Goal: Task Accomplishment & Management: Manage account settings

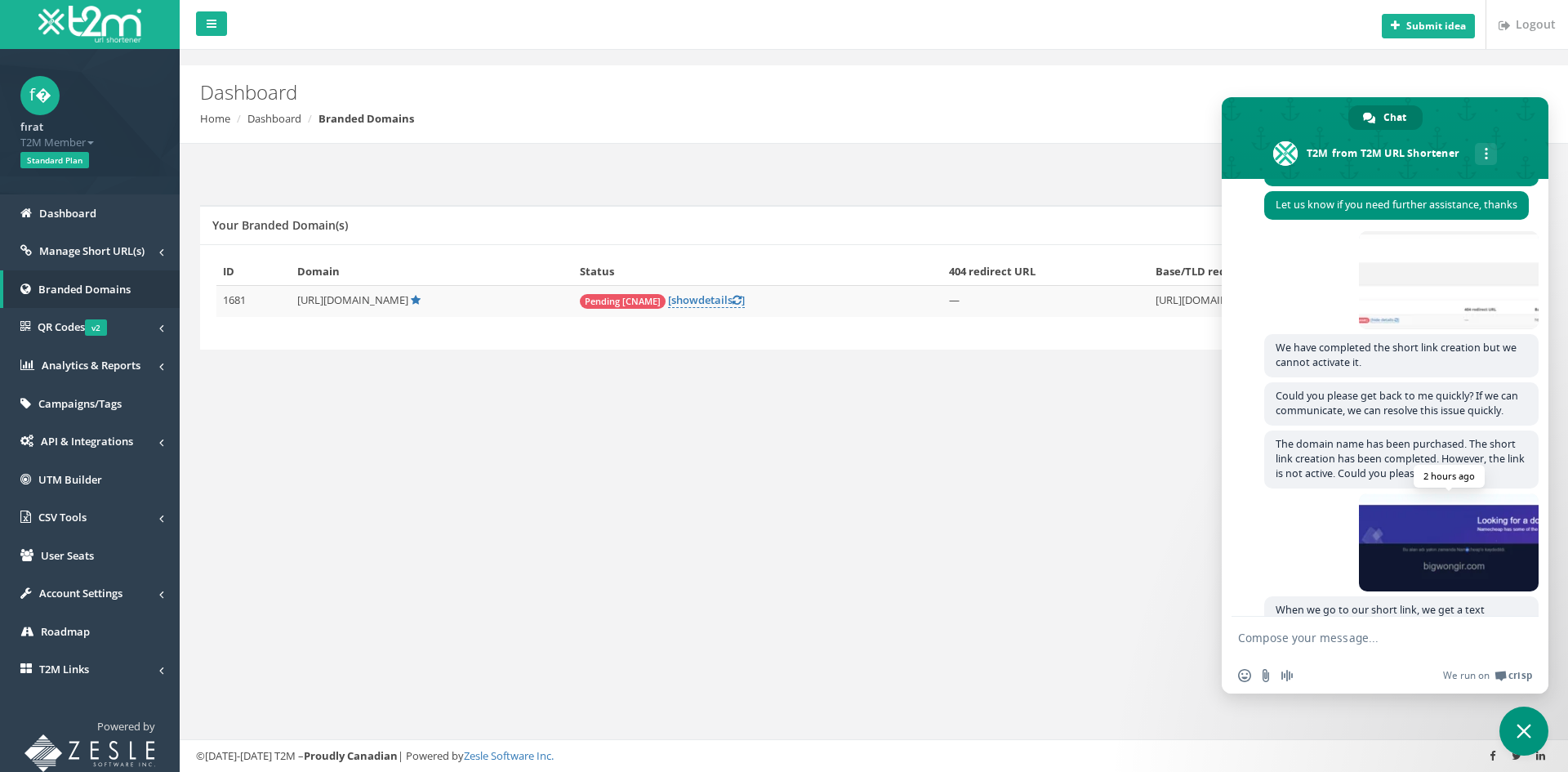
scroll to position [663, 0]
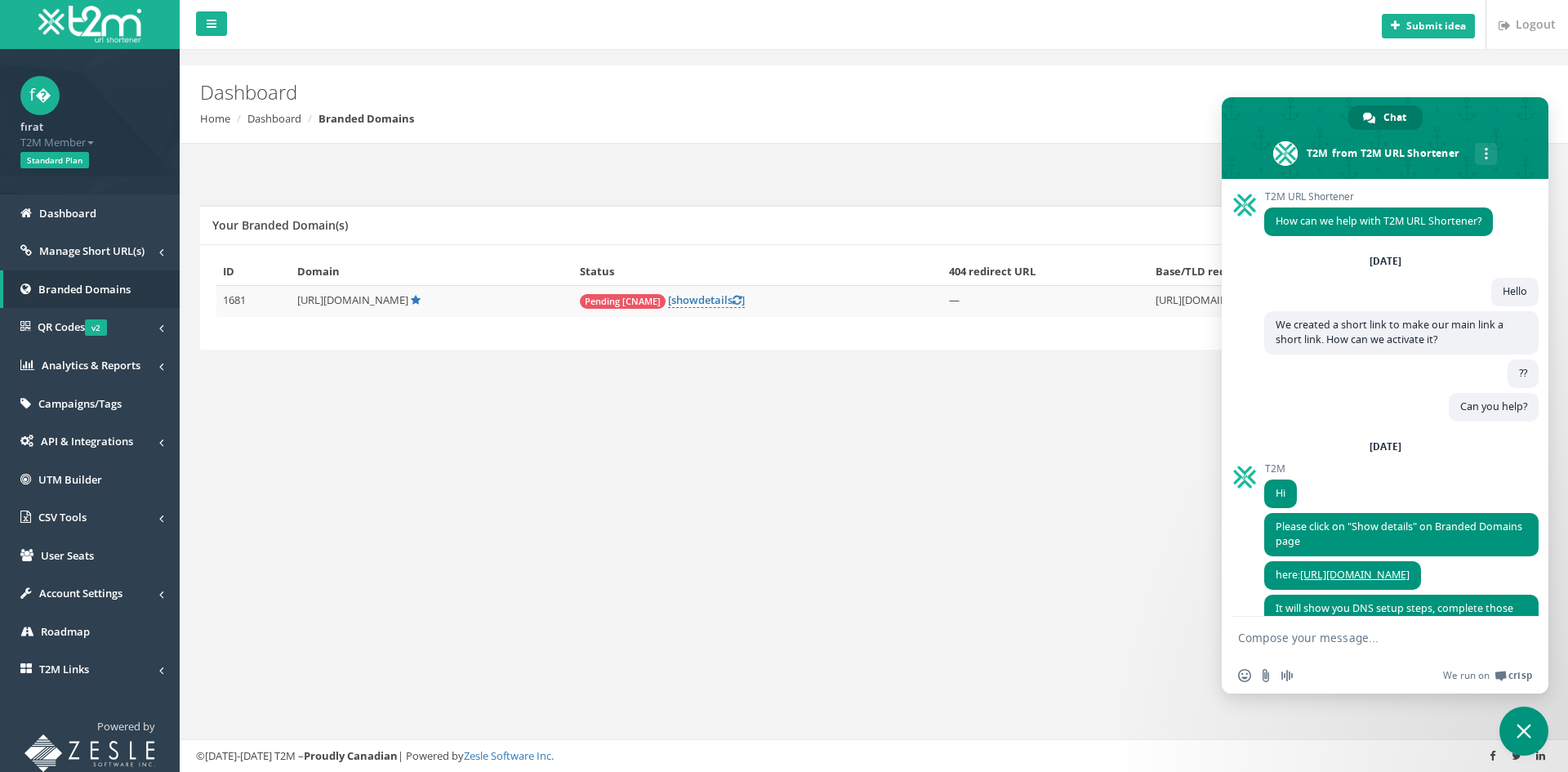
scroll to position [663, 0]
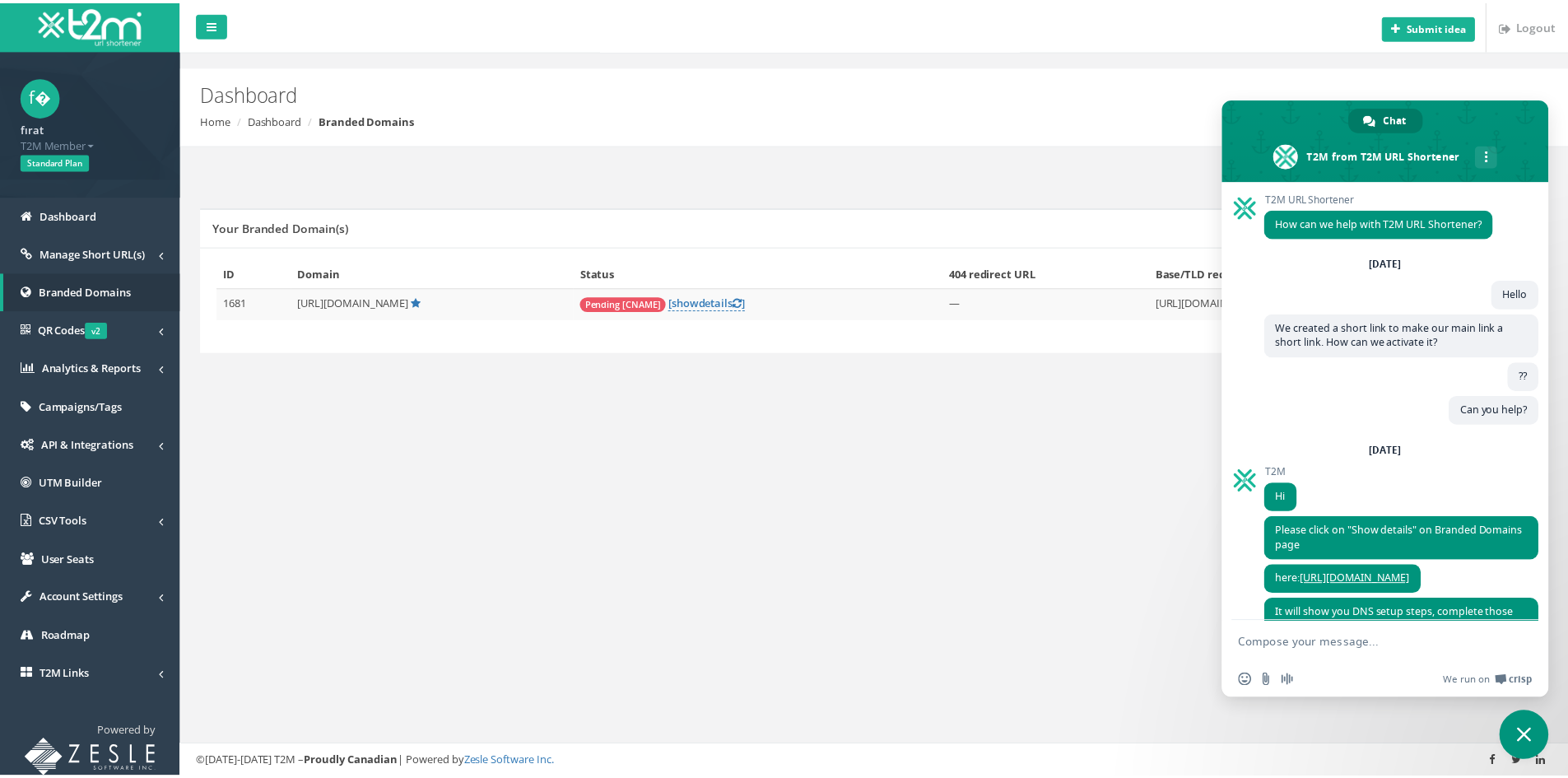
scroll to position [668, 0]
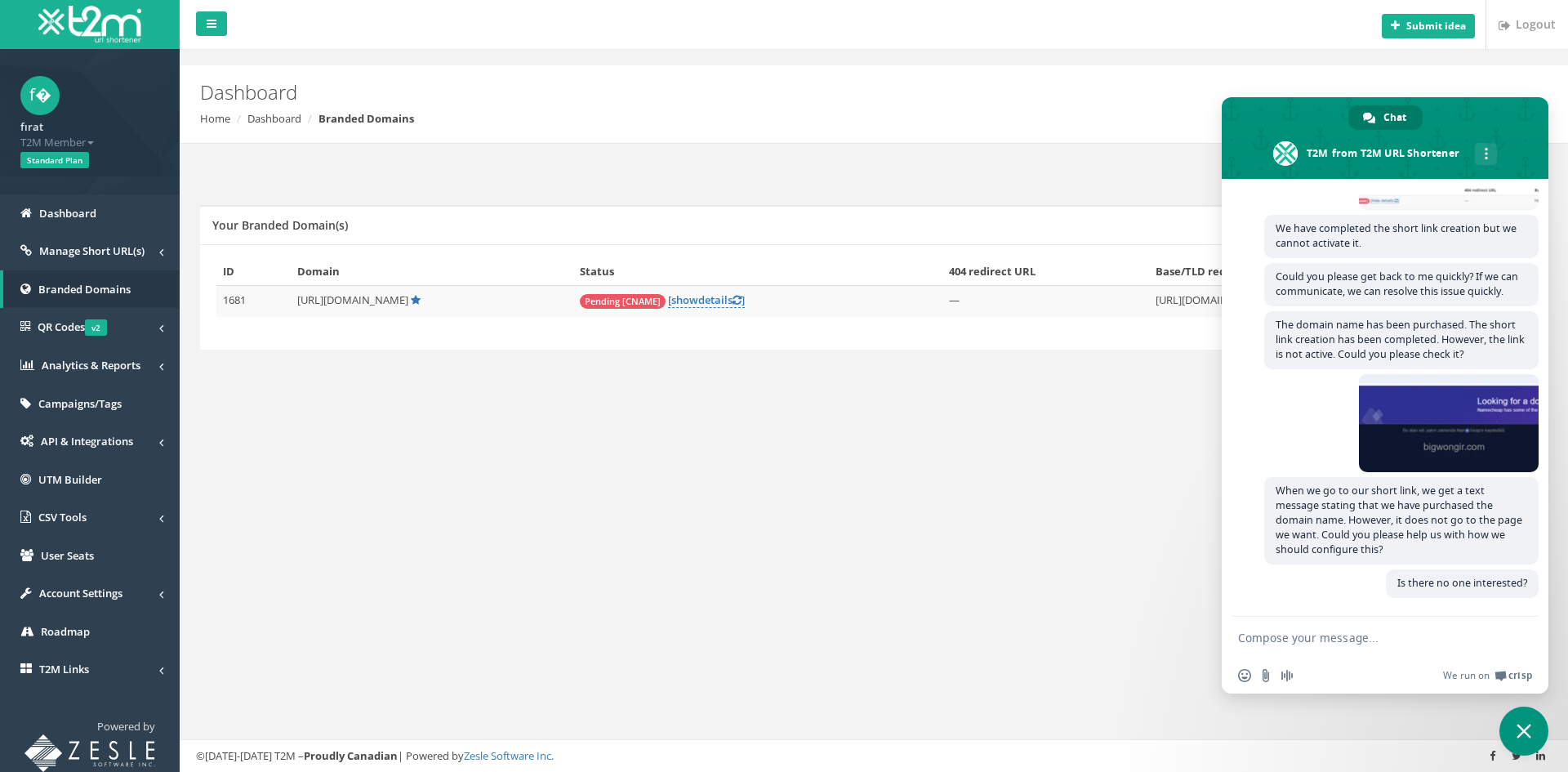
click at [1519, 718] on span "Close chat" at bounding box center [1525, 731] width 49 height 49
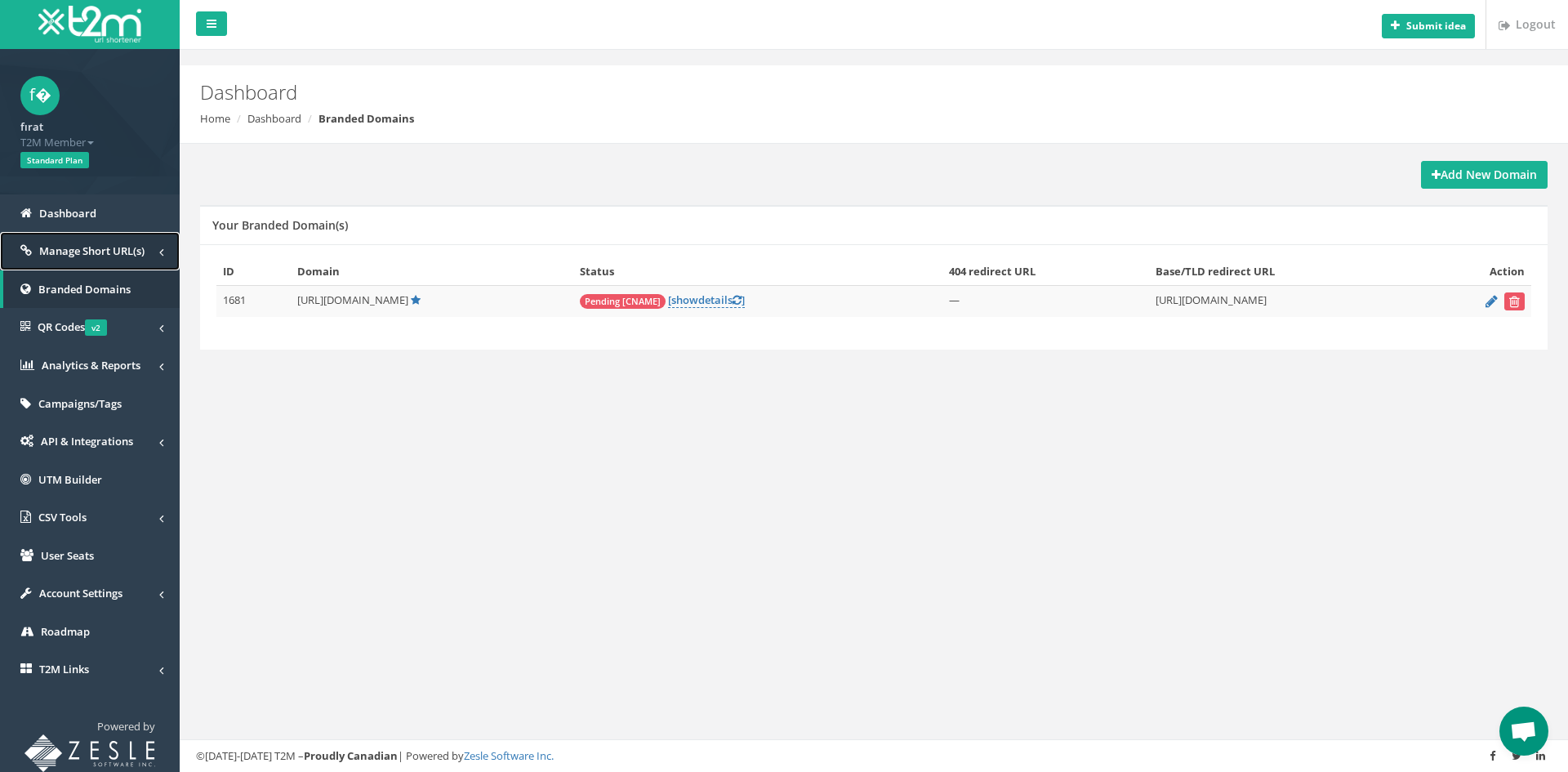
click at [130, 239] on link "Manage Short URL(s)" at bounding box center [89, 251] width 180 height 38
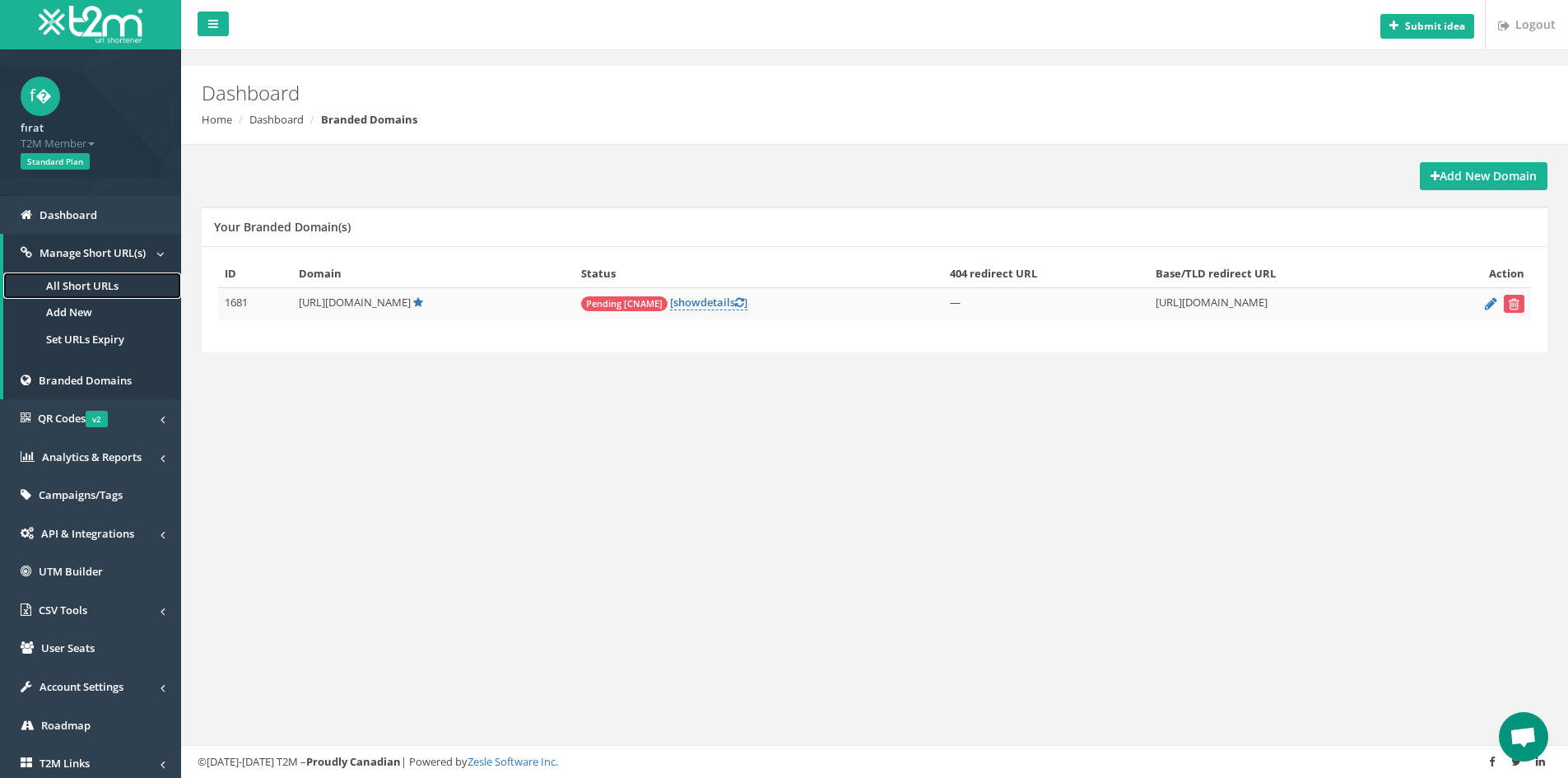
click at [87, 283] on link "All Short URLs" at bounding box center [92, 286] width 178 height 27
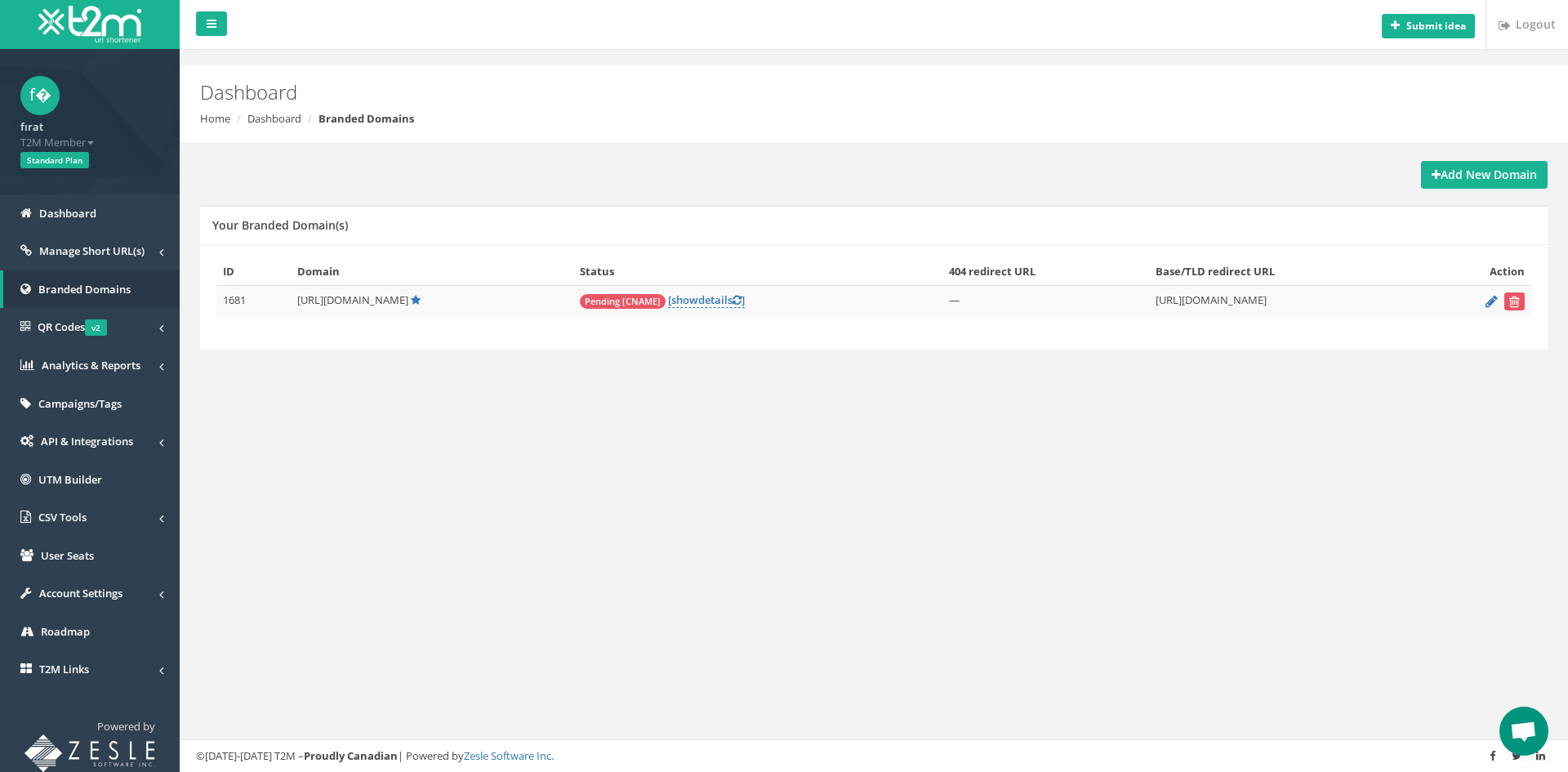
scroll to position [663, 0]
click at [1527, 710] on span "Open chat" at bounding box center [1525, 731] width 49 height 49
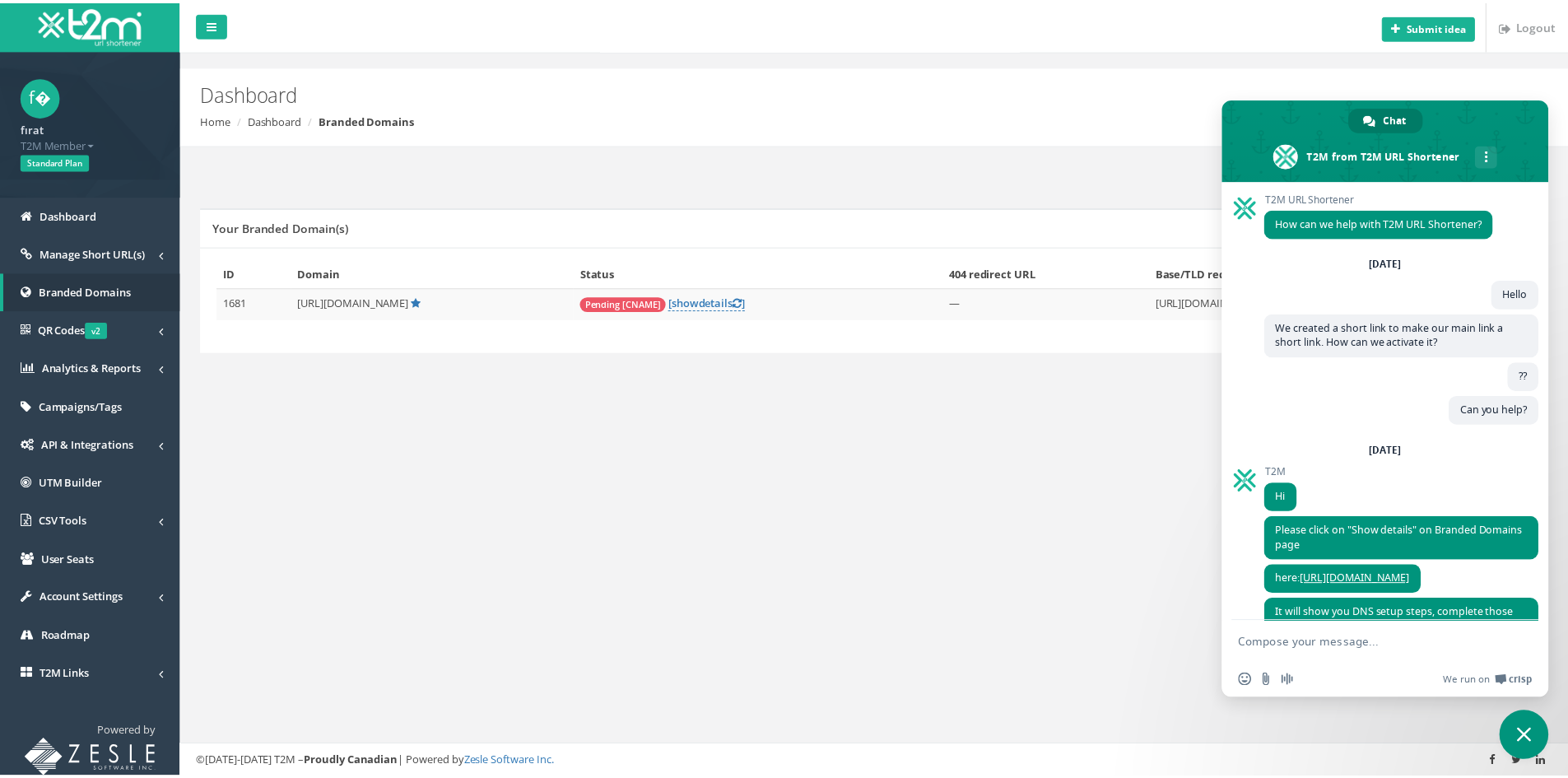
scroll to position [668, 0]
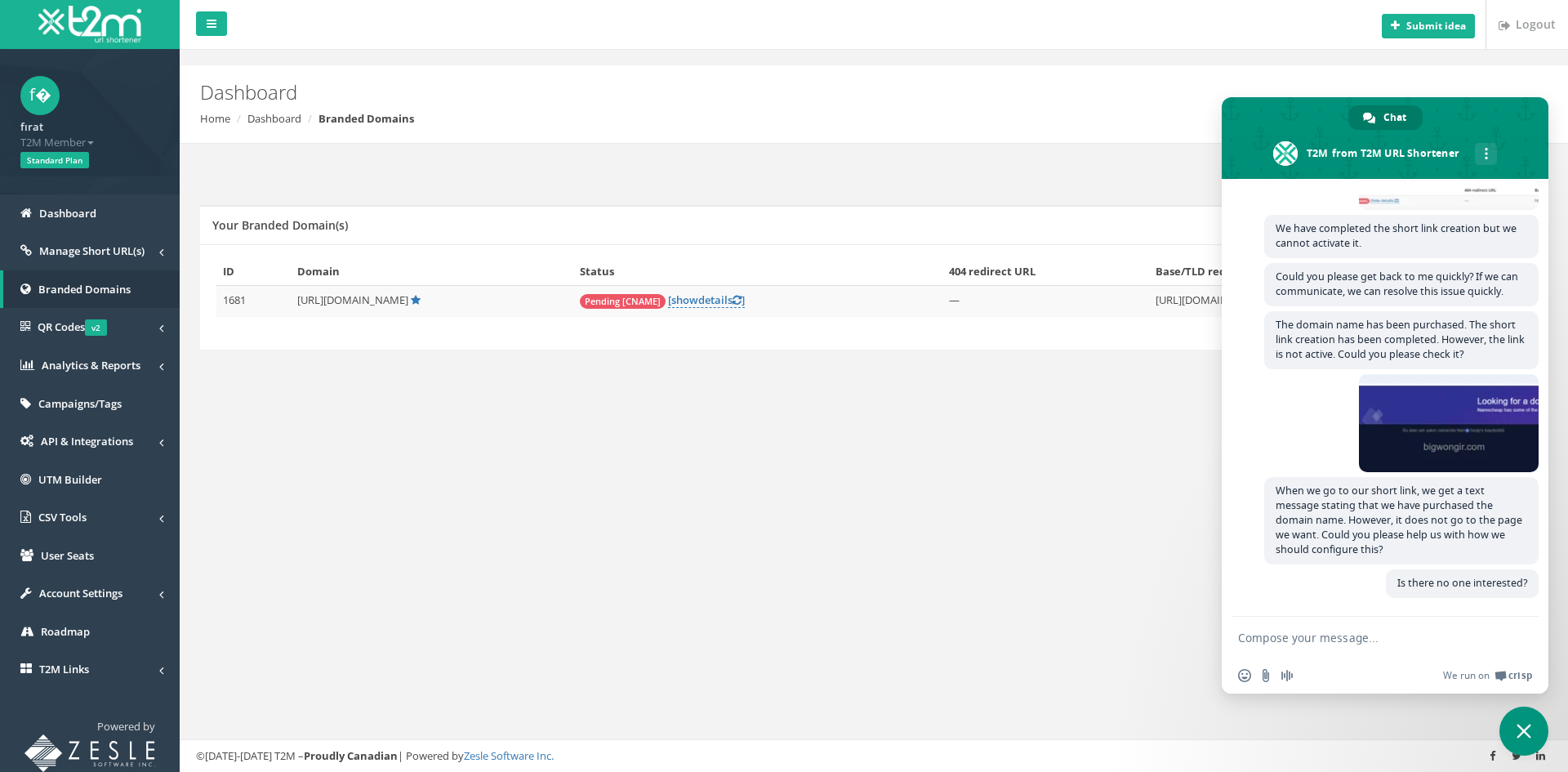
drag, startPoint x: 780, startPoint y: 469, endPoint x: 767, endPoint y: 459, distance: 16.4
click at [775, 464] on div "Submit idea Logout Dashboard Home Dashboard Branded Domains Add New Domain Your…" at bounding box center [873, 386] width 1388 height 772
click at [672, 301] on span "show" at bounding box center [685, 299] width 27 height 14
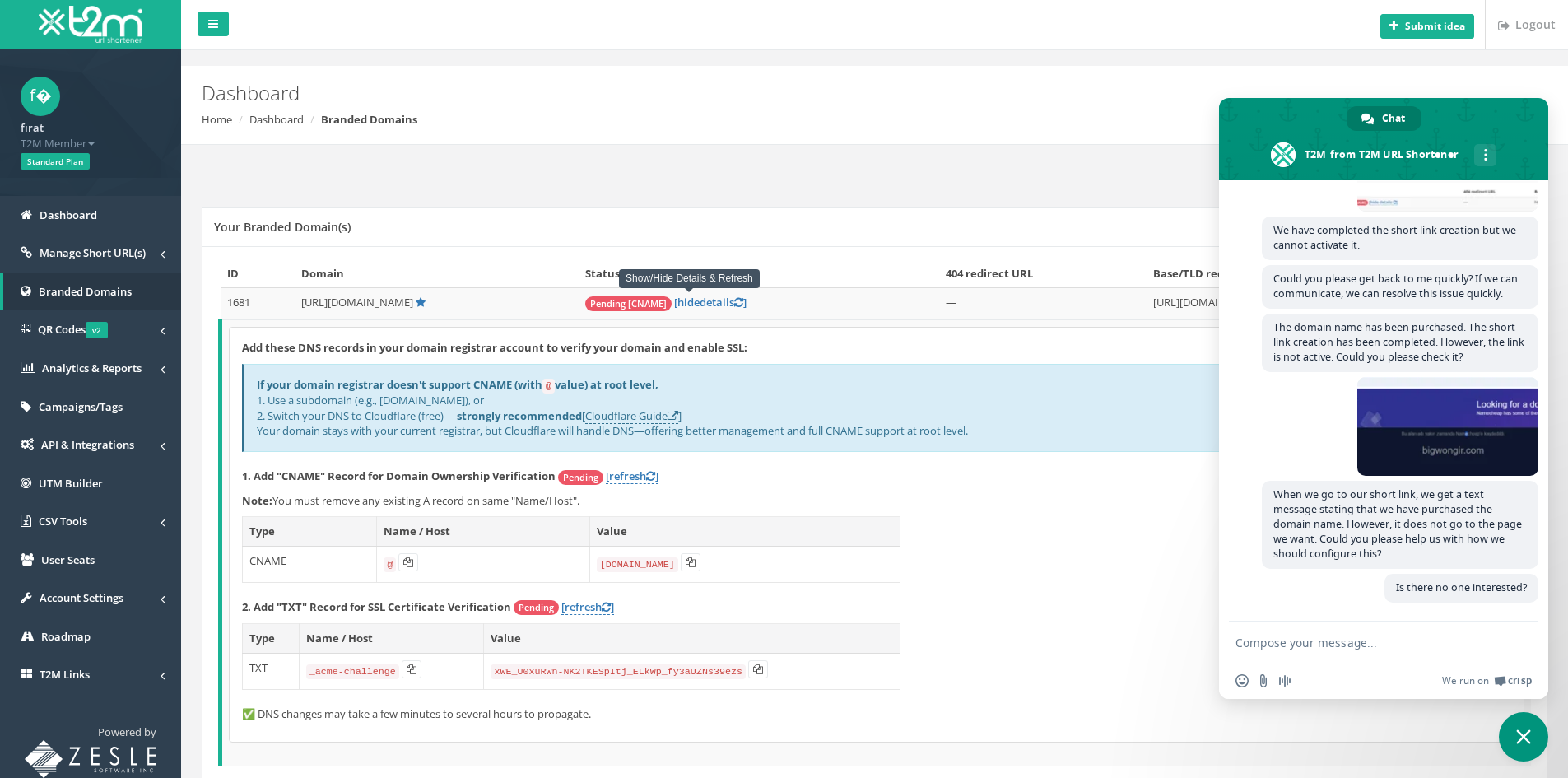
click at [1532, 732] on span "Close chat" at bounding box center [1523, 737] width 50 height 50
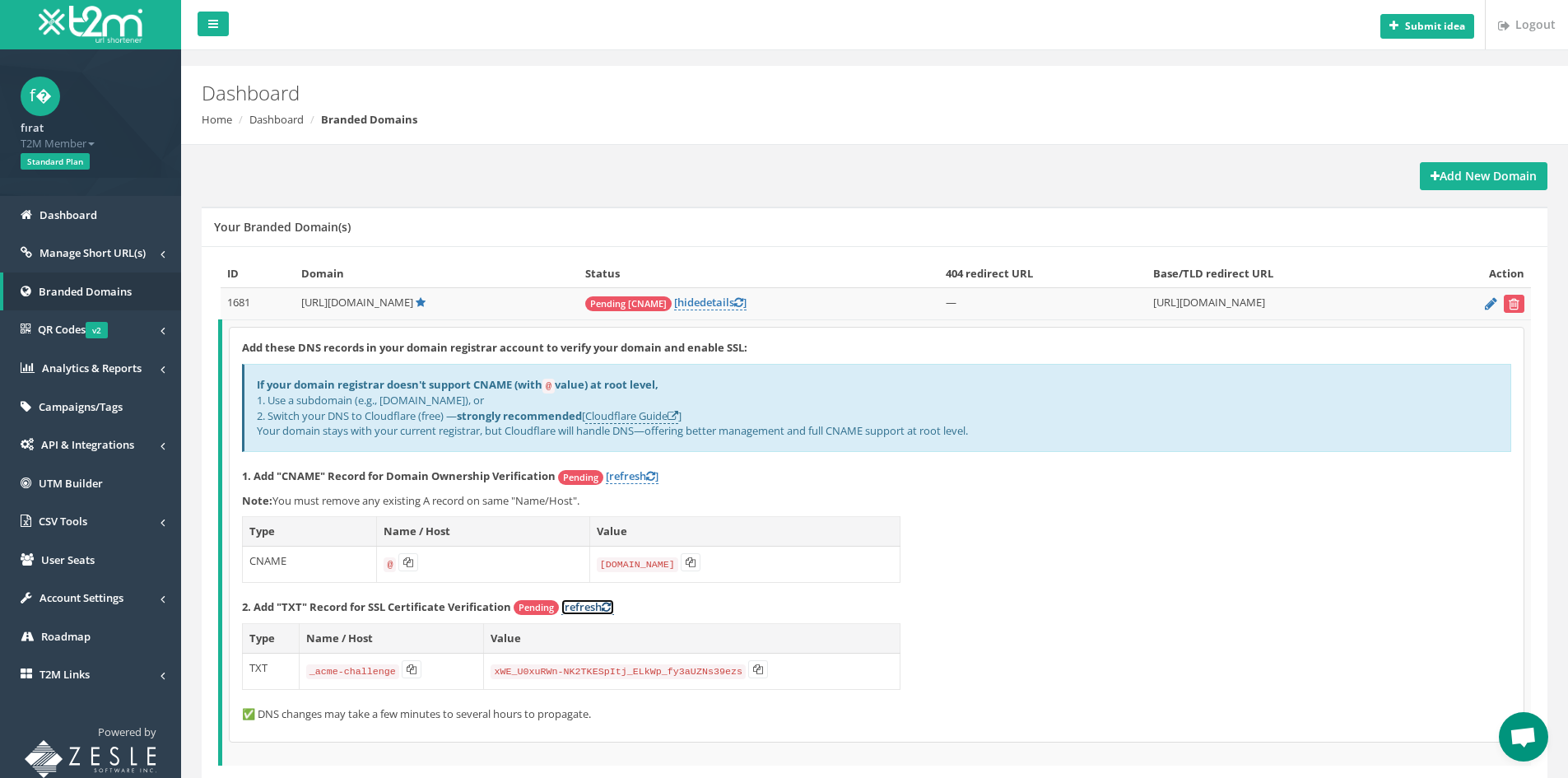
click at [593, 605] on link "[refresh ]" at bounding box center [587, 607] width 52 height 15
click at [634, 476] on link "[refresh ]" at bounding box center [631, 476] width 52 height 15
click at [98, 246] on span "Manage Short URL(s)" at bounding box center [93, 252] width 106 height 15
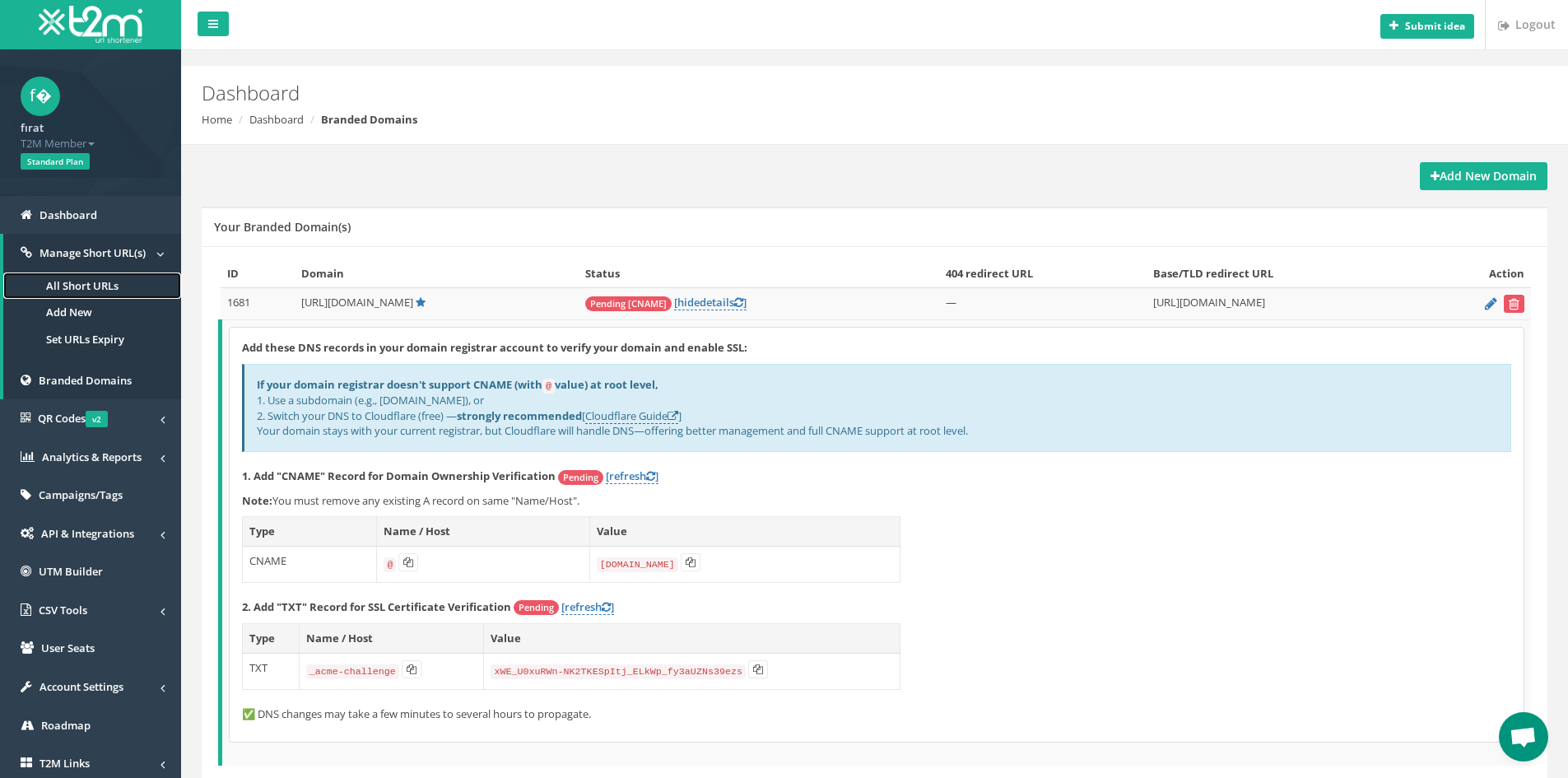
click at [88, 296] on link "All Short URLs" at bounding box center [92, 286] width 178 height 27
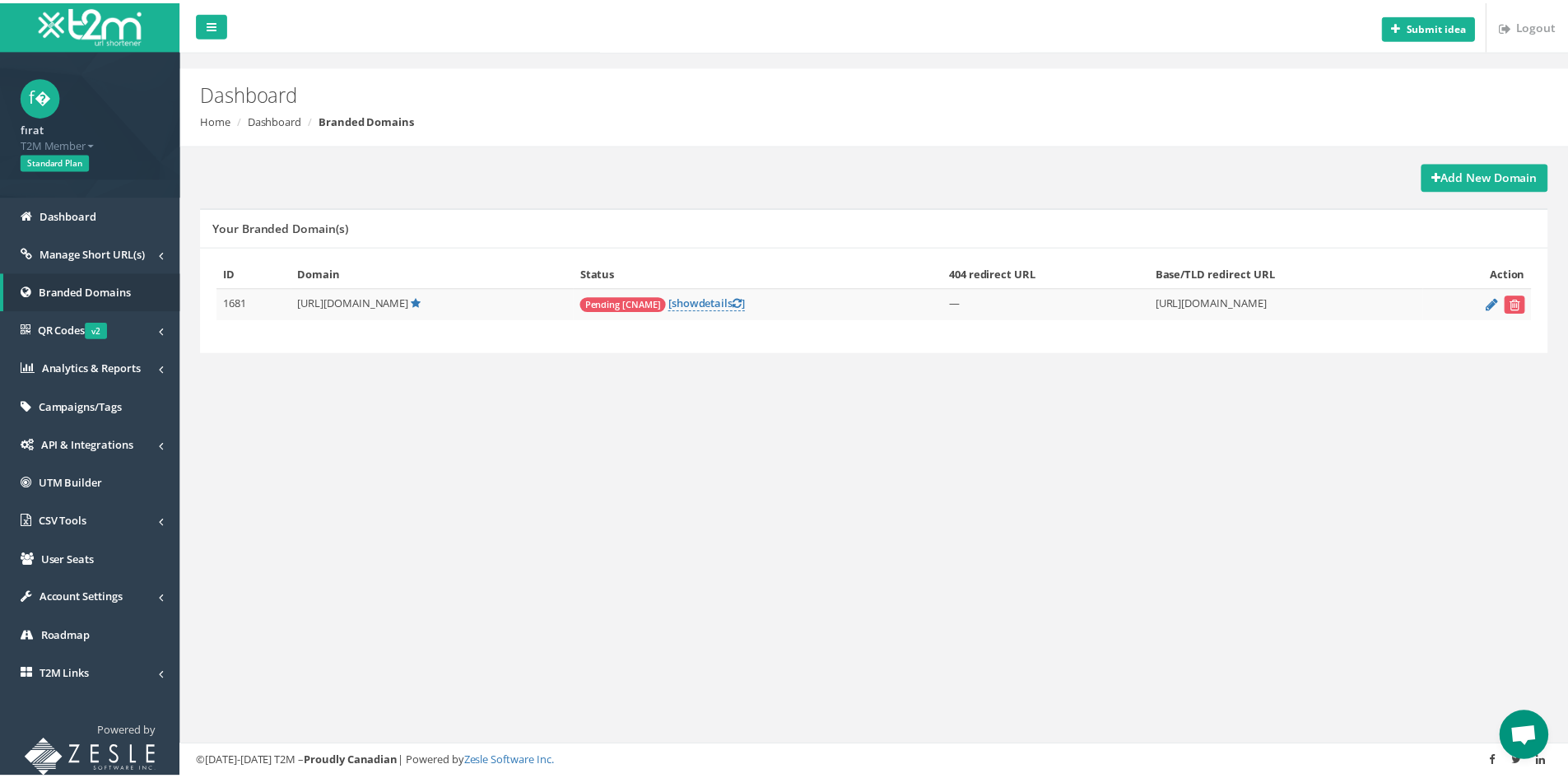
scroll to position [668, 0]
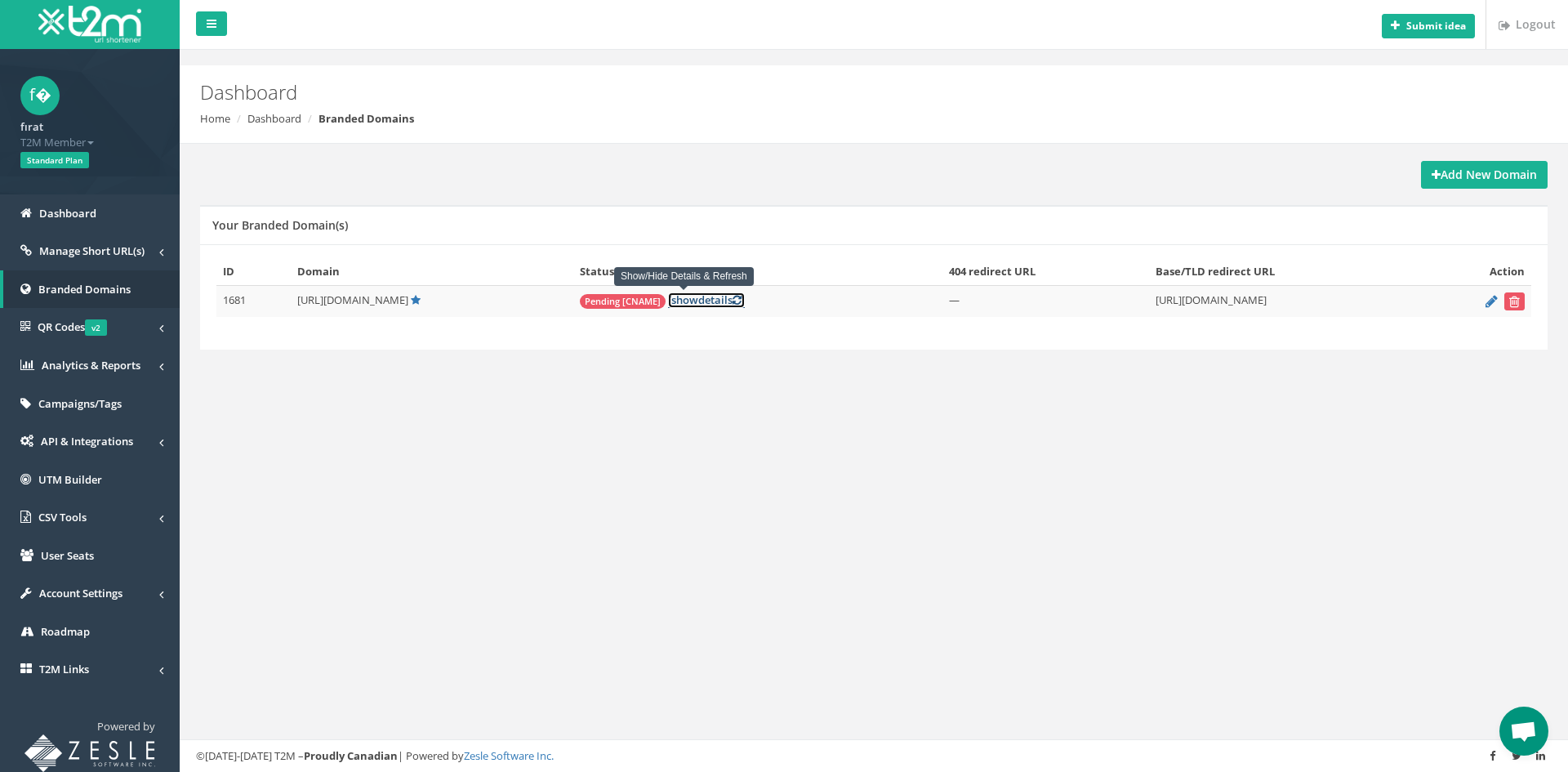
click at [673, 302] on link "[ show details ]" at bounding box center [706, 300] width 77 height 15
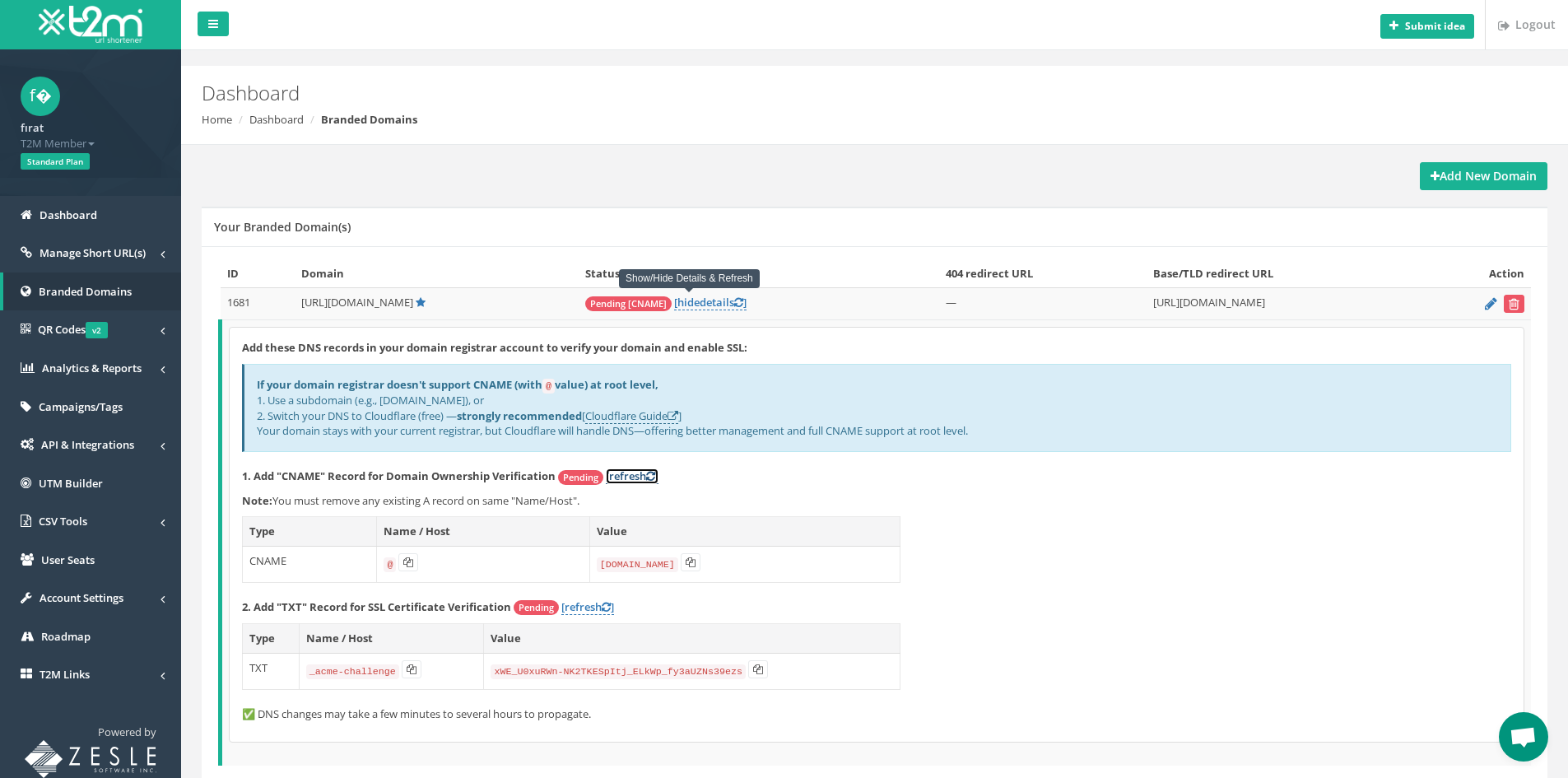
click at [628, 477] on link "[refresh ]" at bounding box center [631, 476] width 52 height 15
click at [753, 667] on icon at bounding box center [758, 669] width 10 height 10
click at [96, 256] on span "Manage Short URL(s)" at bounding box center [93, 252] width 106 height 15
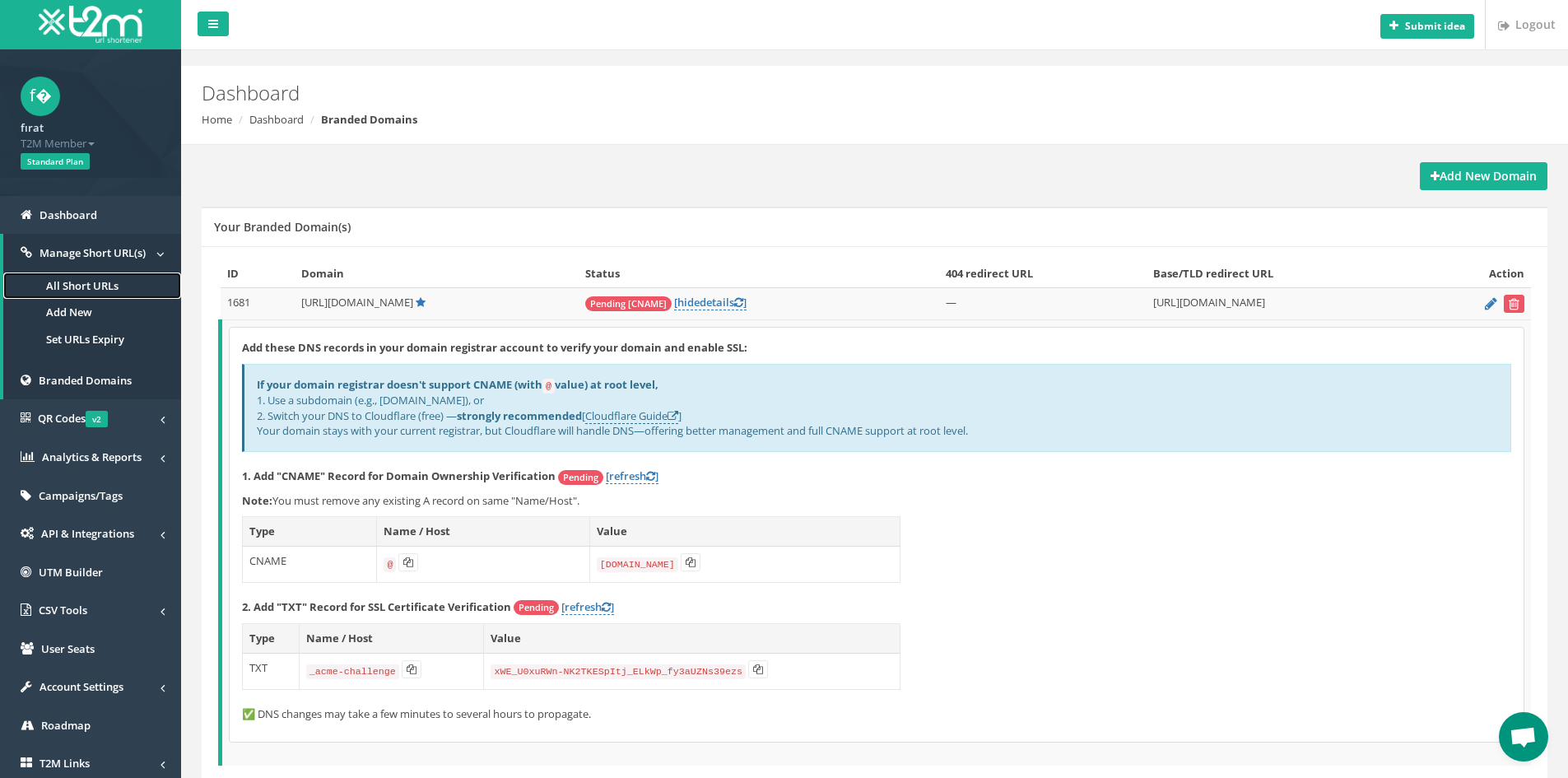
click at [89, 284] on link "All Short URLs" at bounding box center [92, 286] width 178 height 27
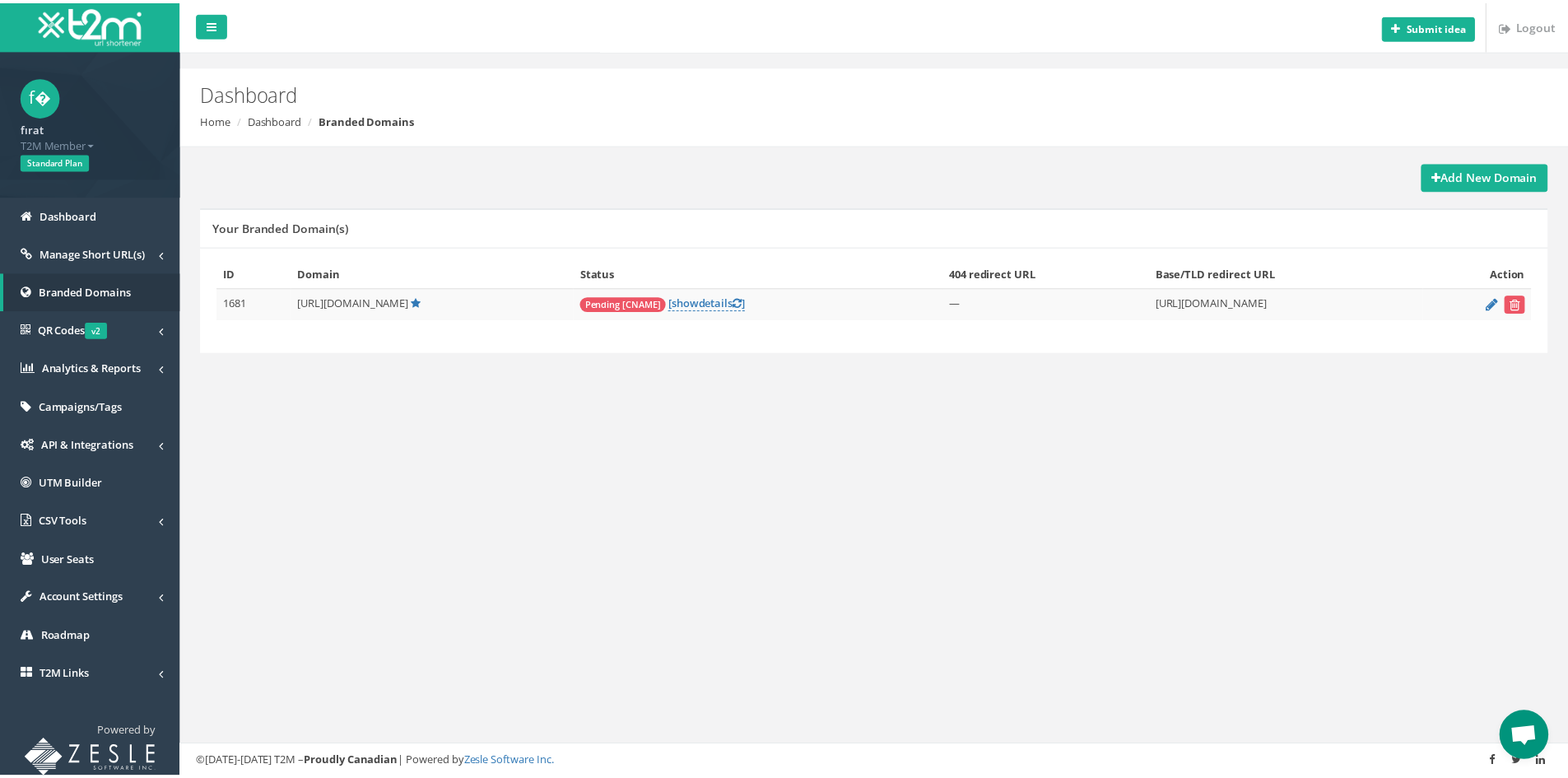
scroll to position [668, 0]
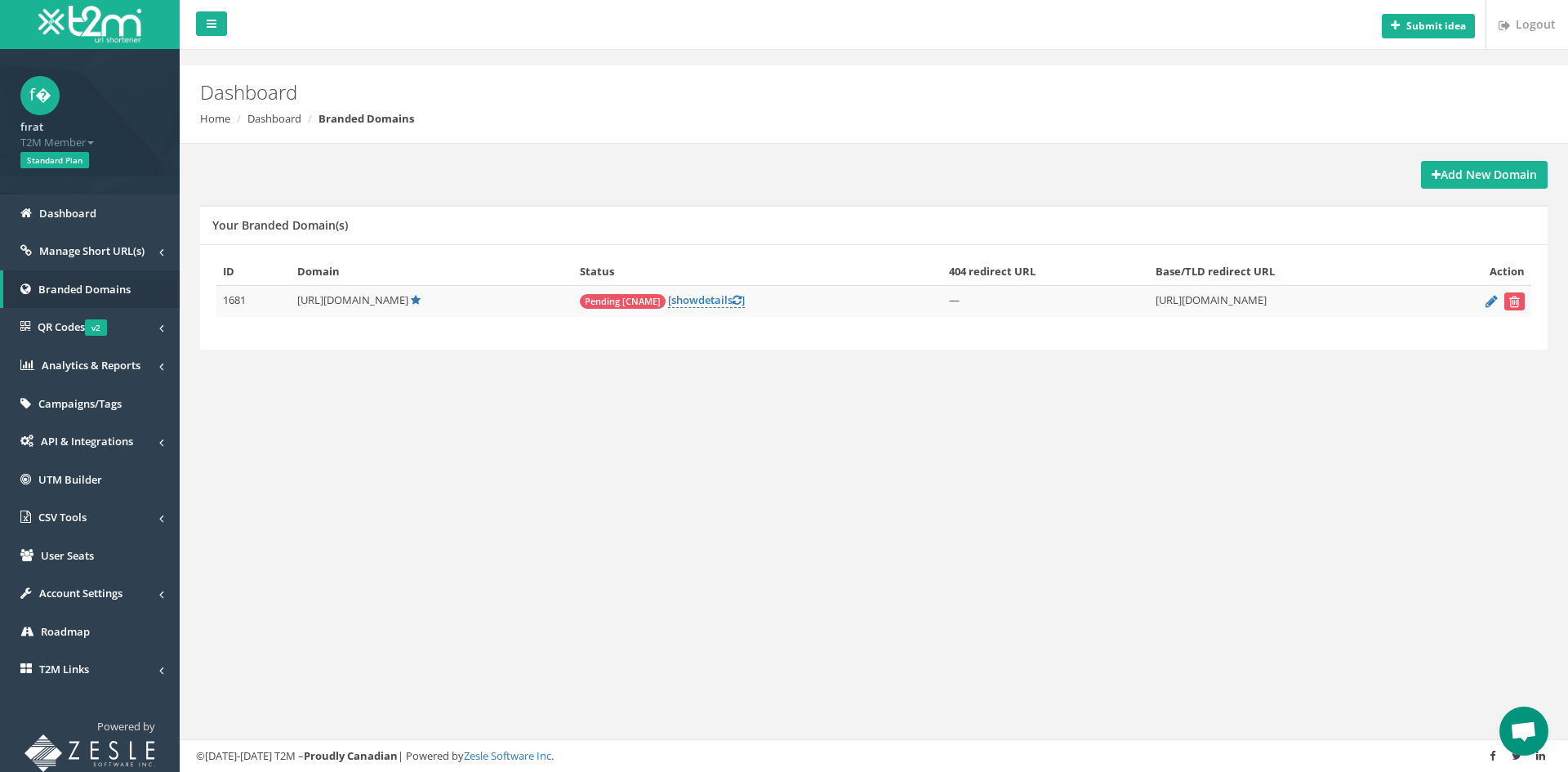
click at [675, 308] on td "Pending [CNAME] [ show details ]" at bounding box center [758, 301] width 369 height 32
click at [675, 307] on link "[ show details ]" at bounding box center [706, 300] width 77 height 15
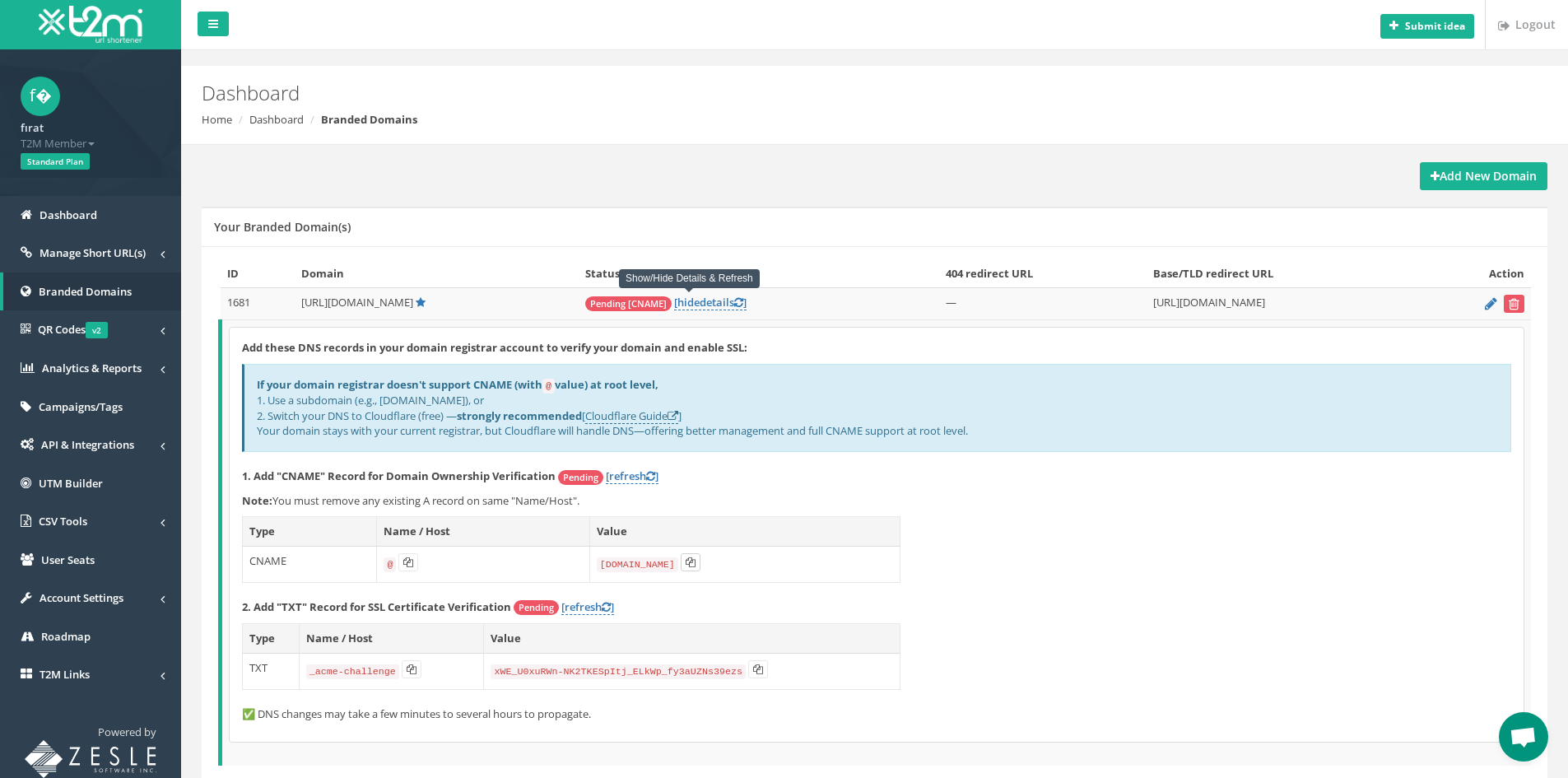
click at [685, 562] on icon at bounding box center [690, 562] width 10 height 10
click at [136, 264] on link "Manage Short URL(s)" at bounding box center [90, 252] width 181 height 39
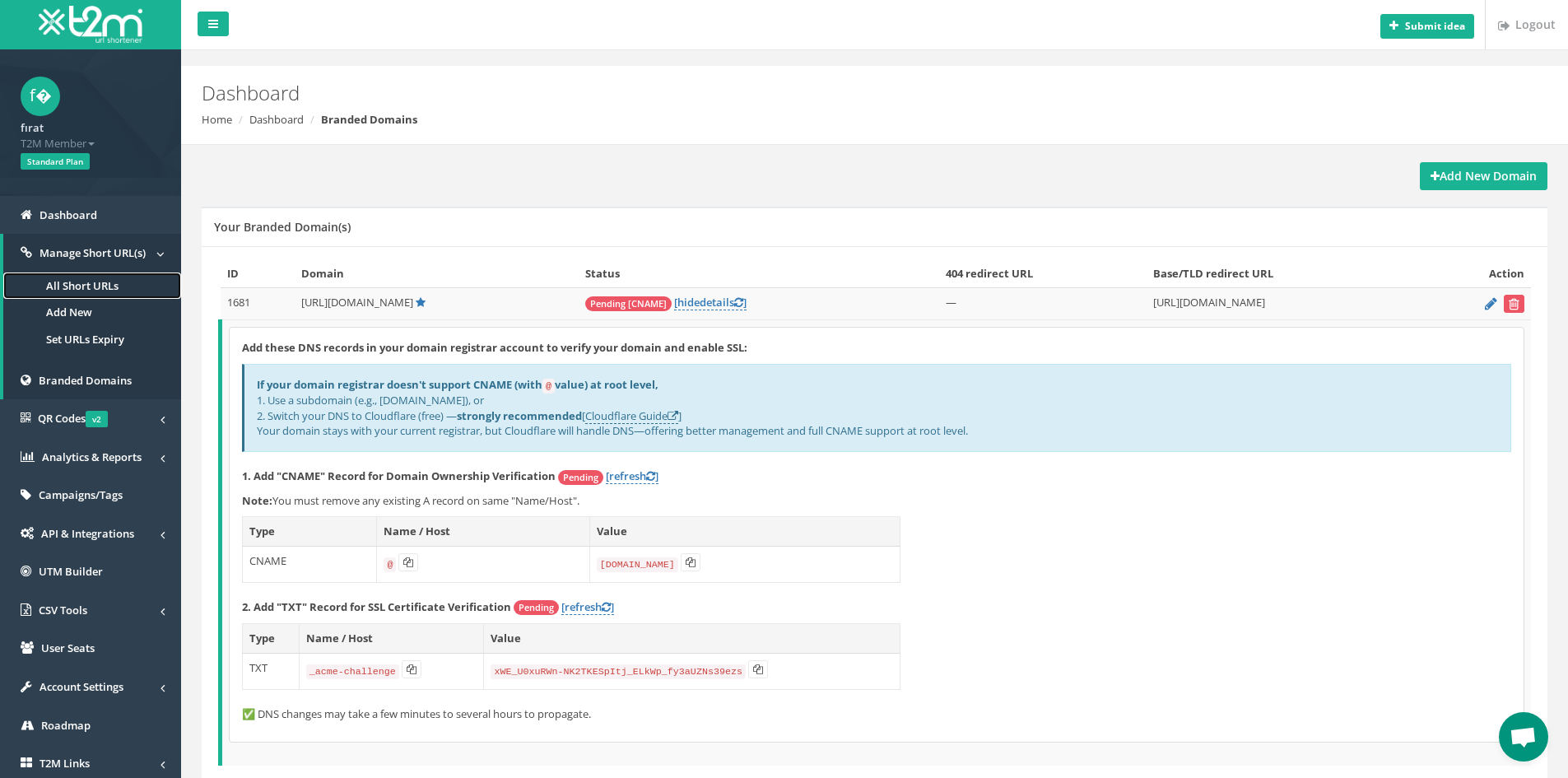
click at [115, 283] on link "All Short URLs" at bounding box center [92, 286] width 178 height 27
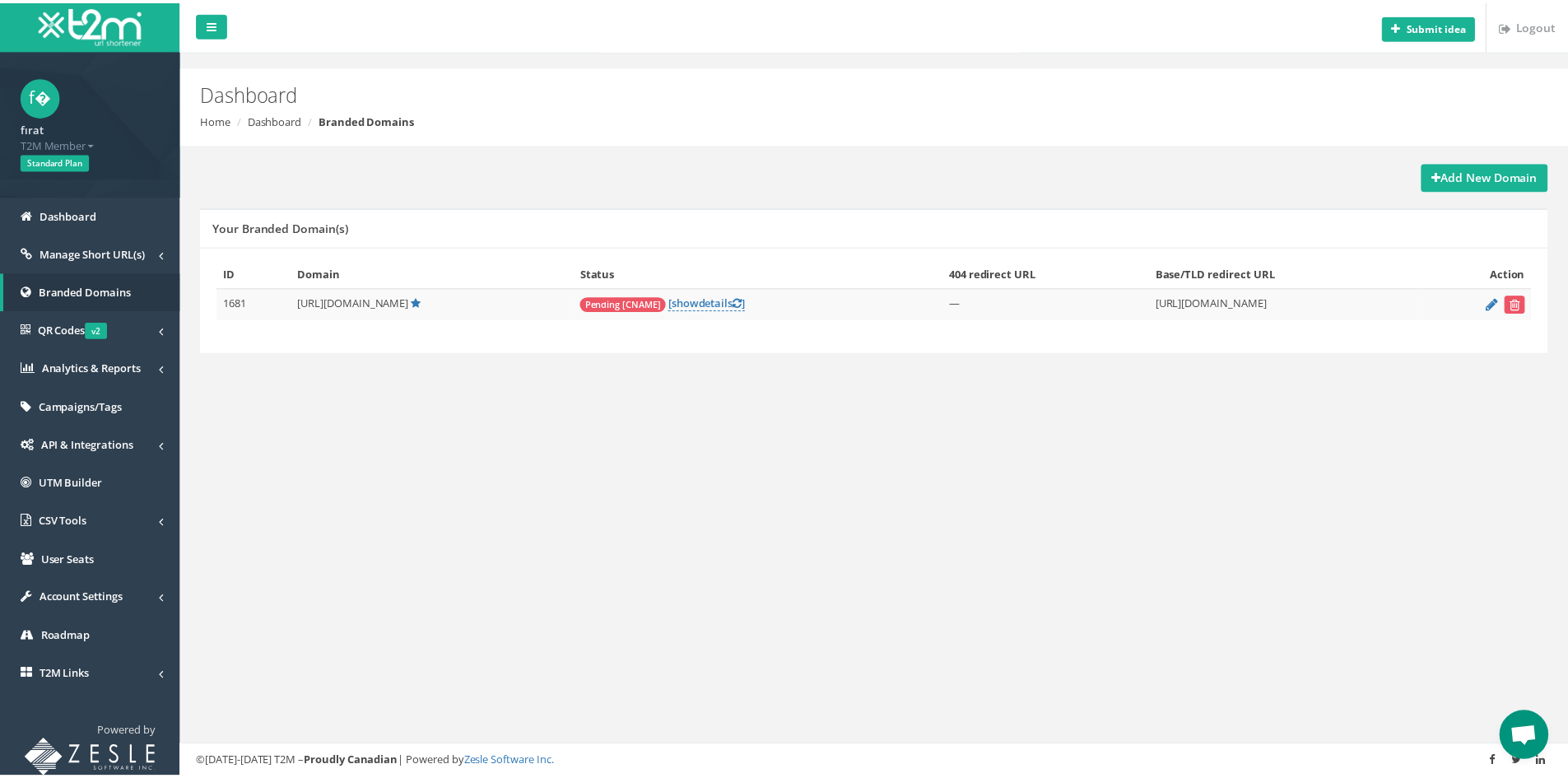
scroll to position [668, 0]
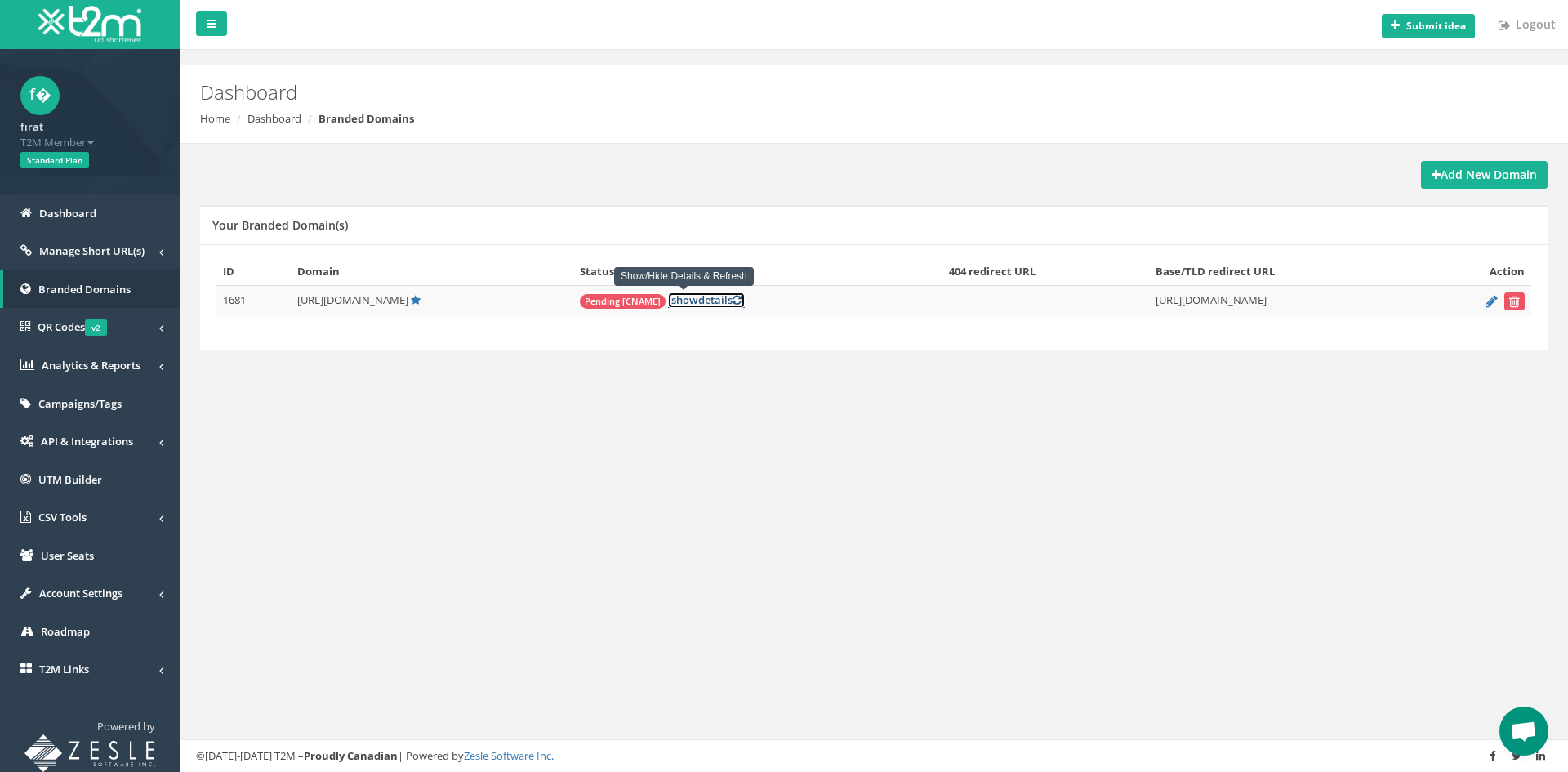
click at [683, 299] on link "[ show details ]" at bounding box center [706, 300] width 77 height 15
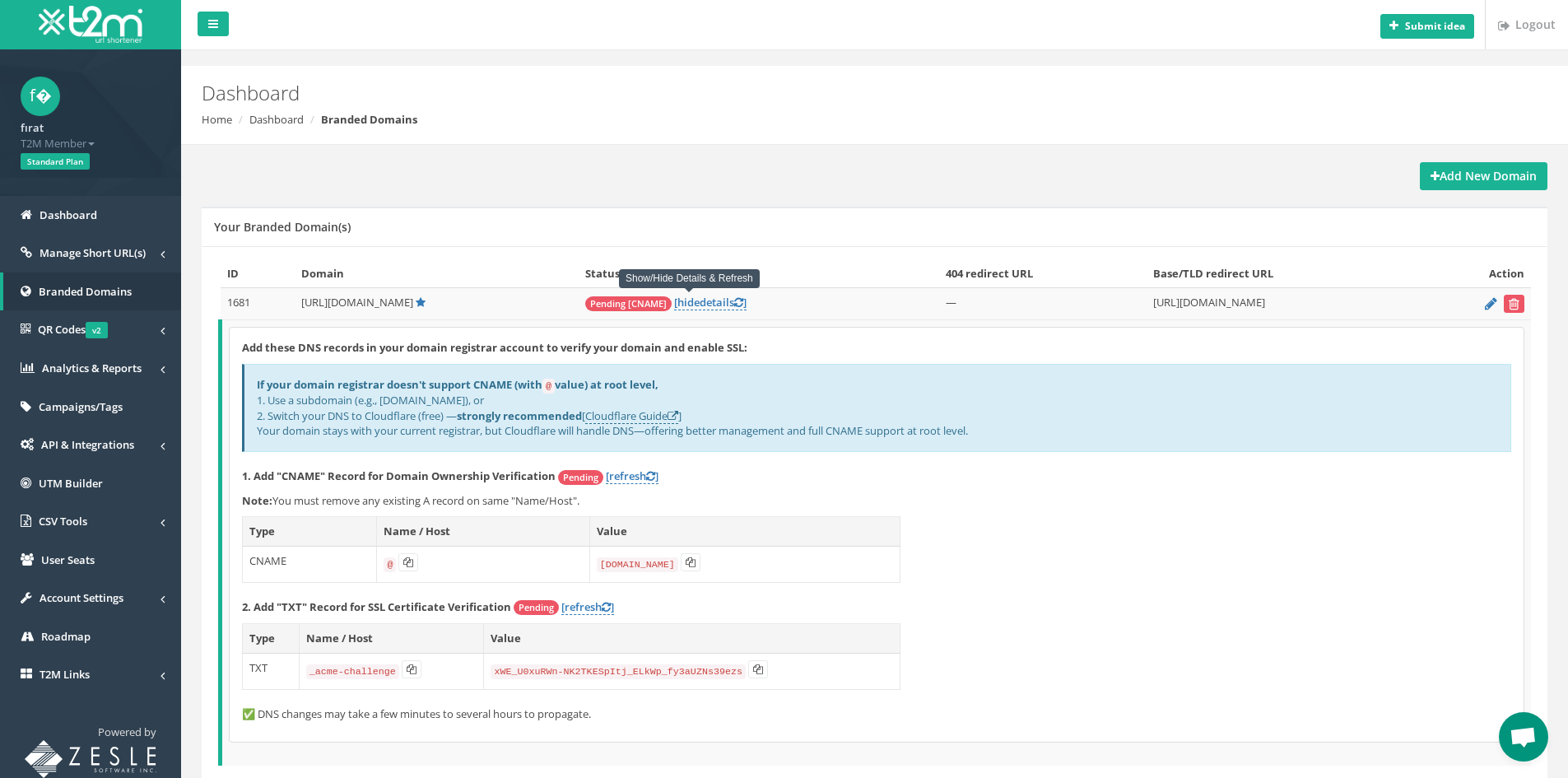
click at [355, 706] on p "✅ DNS changes may take a few minutes to several hours to propagate." at bounding box center [877, 714] width 1269 height 15
click at [356, 708] on p "✅ DNS changes may take a few minutes to several hours to propagate." at bounding box center [877, 714] width 1269 height 15
click at [357, 709] on p "✅ DNS changes may take a few minutes to several hours to propagate." at bounding box center [877, 714] width 1269 height 15
click at [357, 710] on p "✅ DNS changes may take a few minutes to several hours to propagate." at bounding box center [877, 714] width 1269 height 15
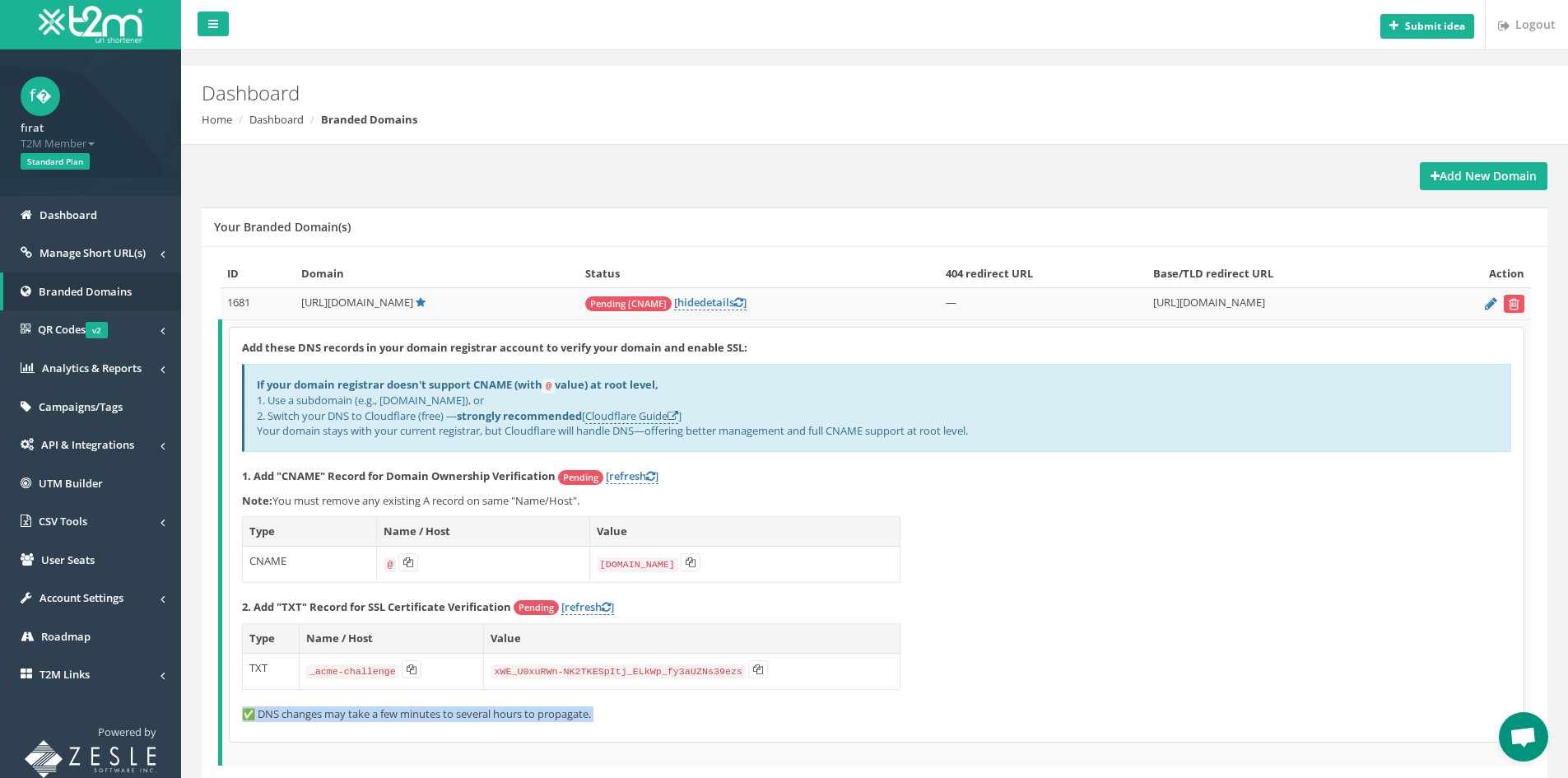
click at [358, 706] on p "✅ DNS changes may take a few minutes to several hours to propagate." at bounding box center [877, 714] width 1269 height 15
click at [716, 540] on th "Value" at bounding box center [744, 532] width 310 height 30
click at [647, 474] on link "[refresh ]" at bounding box center [631, 476] width 52 height 15
click at [1520, 733] on span "Open chat" at bounding box center [1523, 738] width 27 height 23
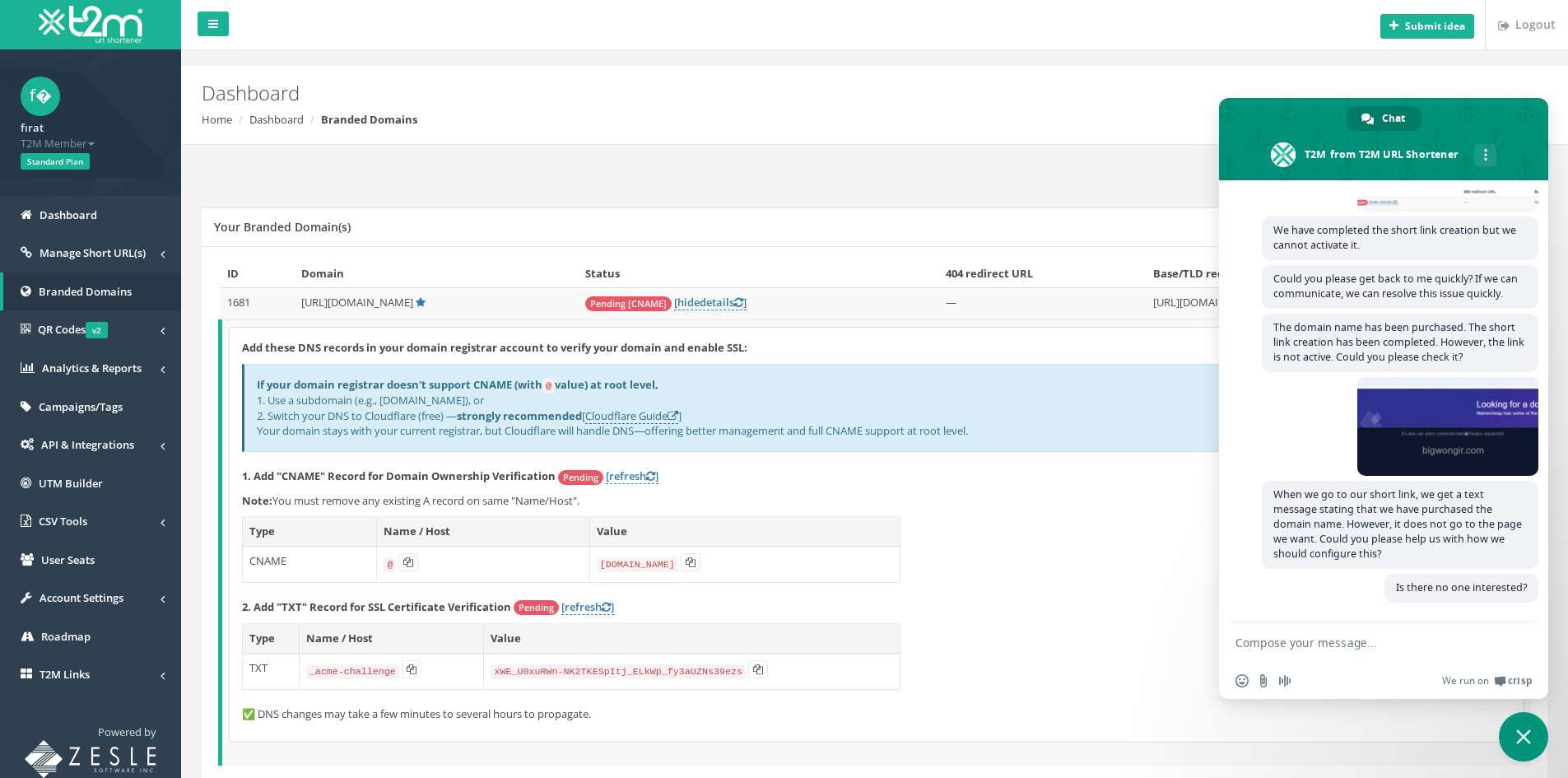
click at [1008, 572] on div "Add these DNS records in your domain registrar account to verify your domain an…" at bounding box center [876, 534] width 1294 height 414
click at [1501, 724] on div "Close chat" at bounding box center [1523, 737] width 50 height 50
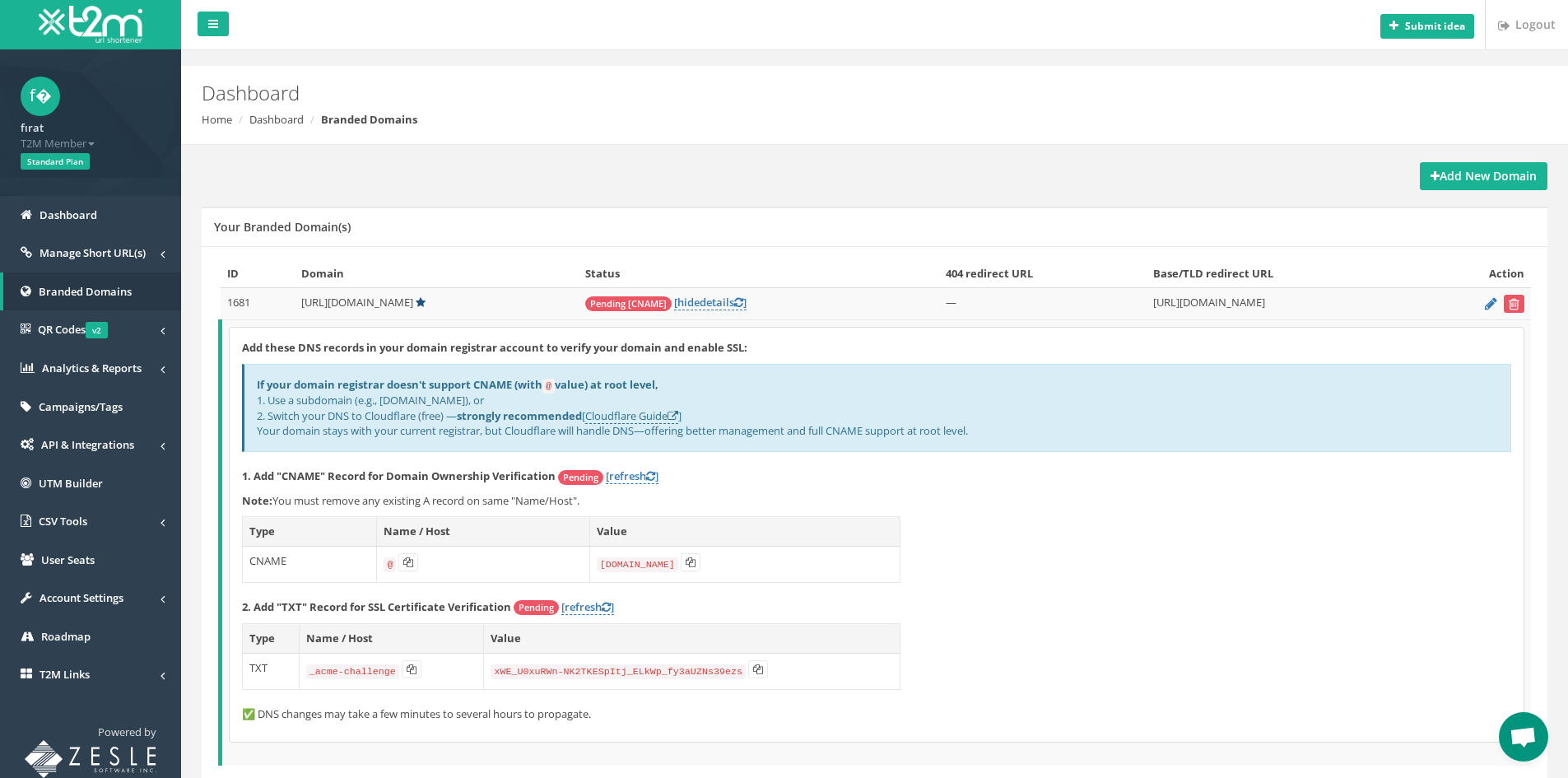
click at [418, 306] on td "[URL][DOMAIN_NAME]" at bounding box center [436, 303] width 284 height 32
click at [416, 305] on icon at bounding box center [421, 302] width 10 height 10
click at [541, 411] on b "strongly recommended" at bounding box center [520, 415] width 125 height 15
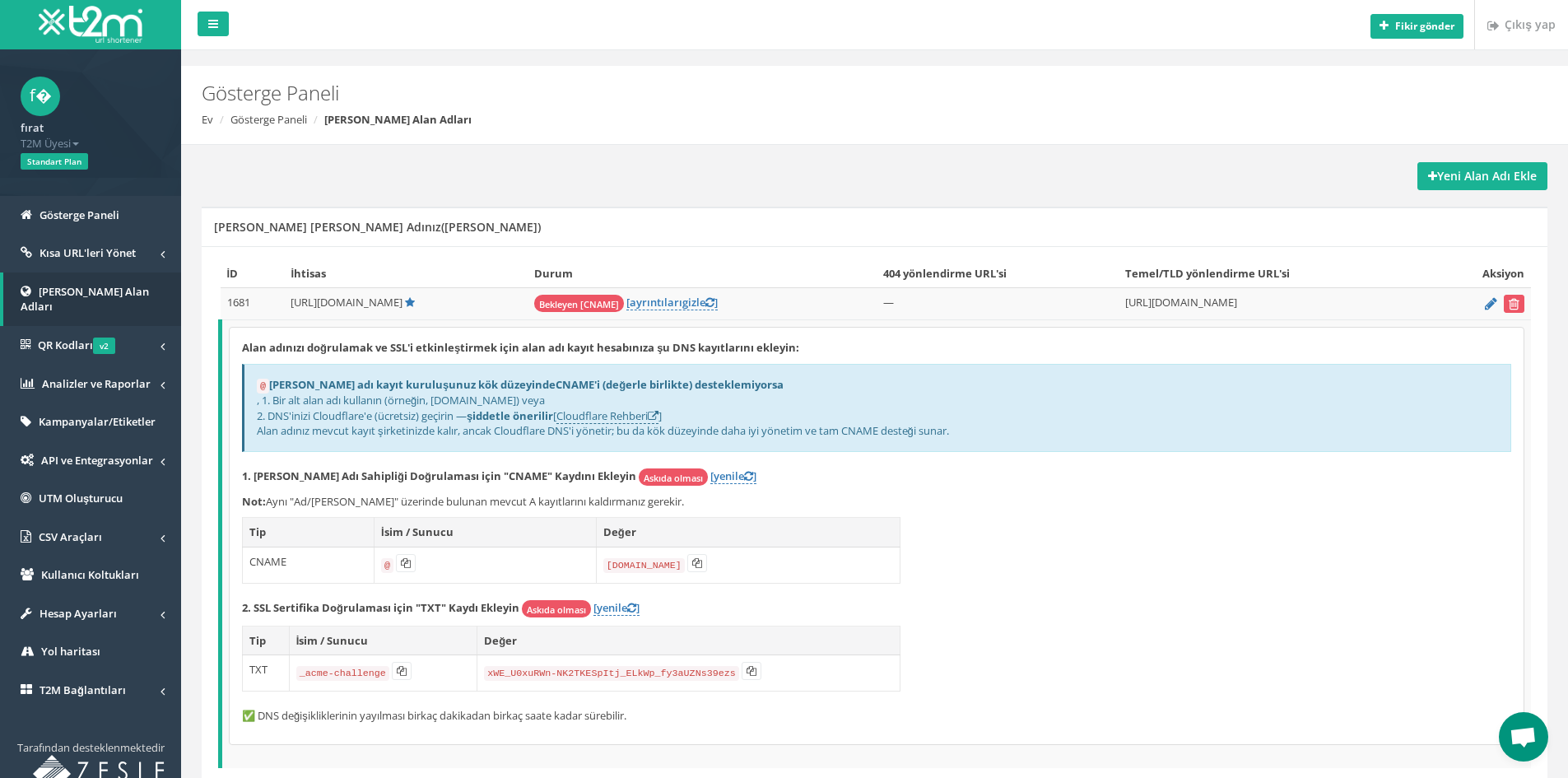
click at [954, 145] on div "Yeni Alan Adı Ekle Markalı Alan Adınız(Alan Adlarınız) İD İhtisas Durum 404 yön…" at bounding box center [874, 500] width 1362 height 709
click at [1511, 302] on icon "submit" at bounding box center [1514, 304] width 10 height 10
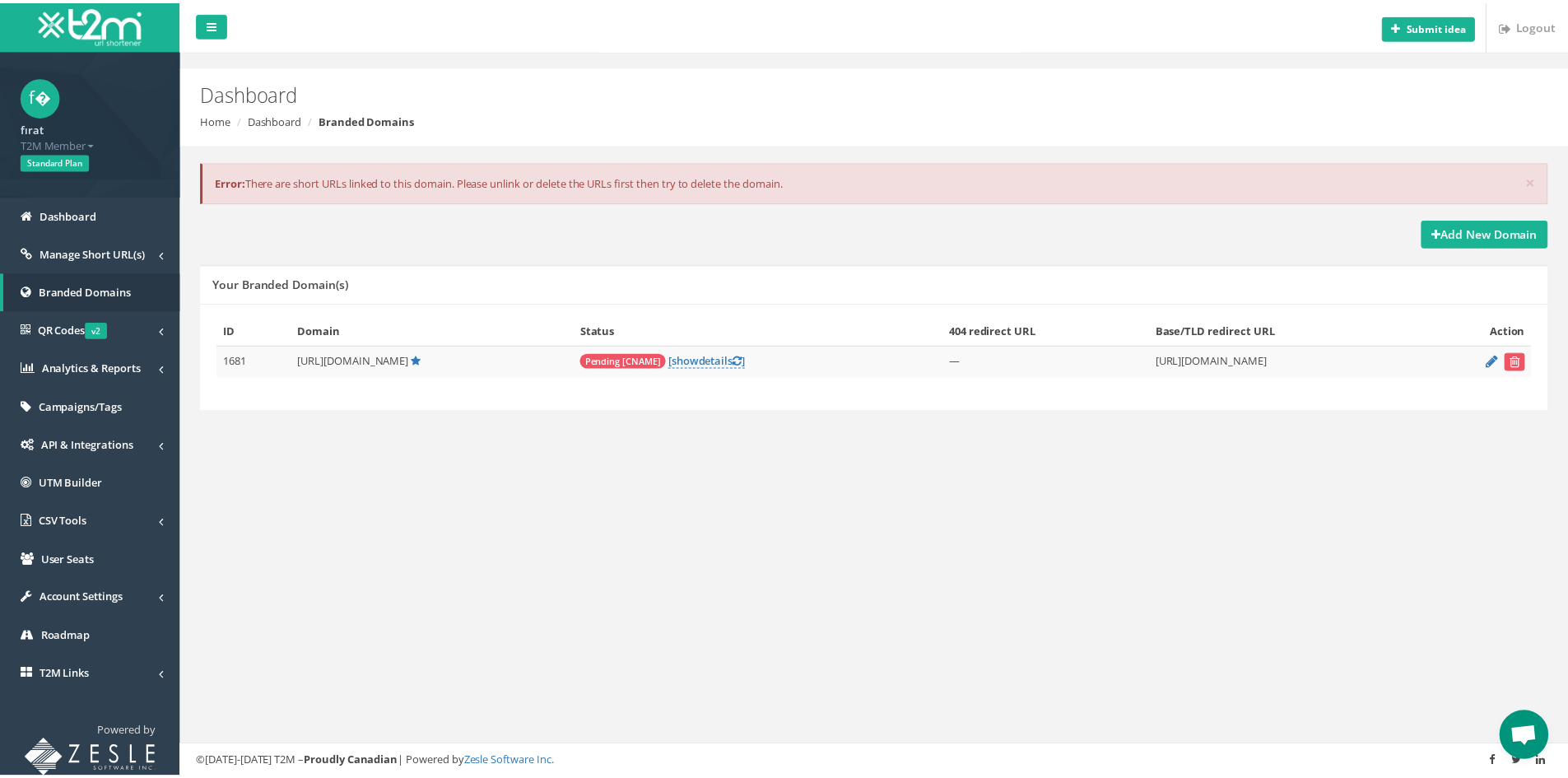
scroll to position [668, 0]
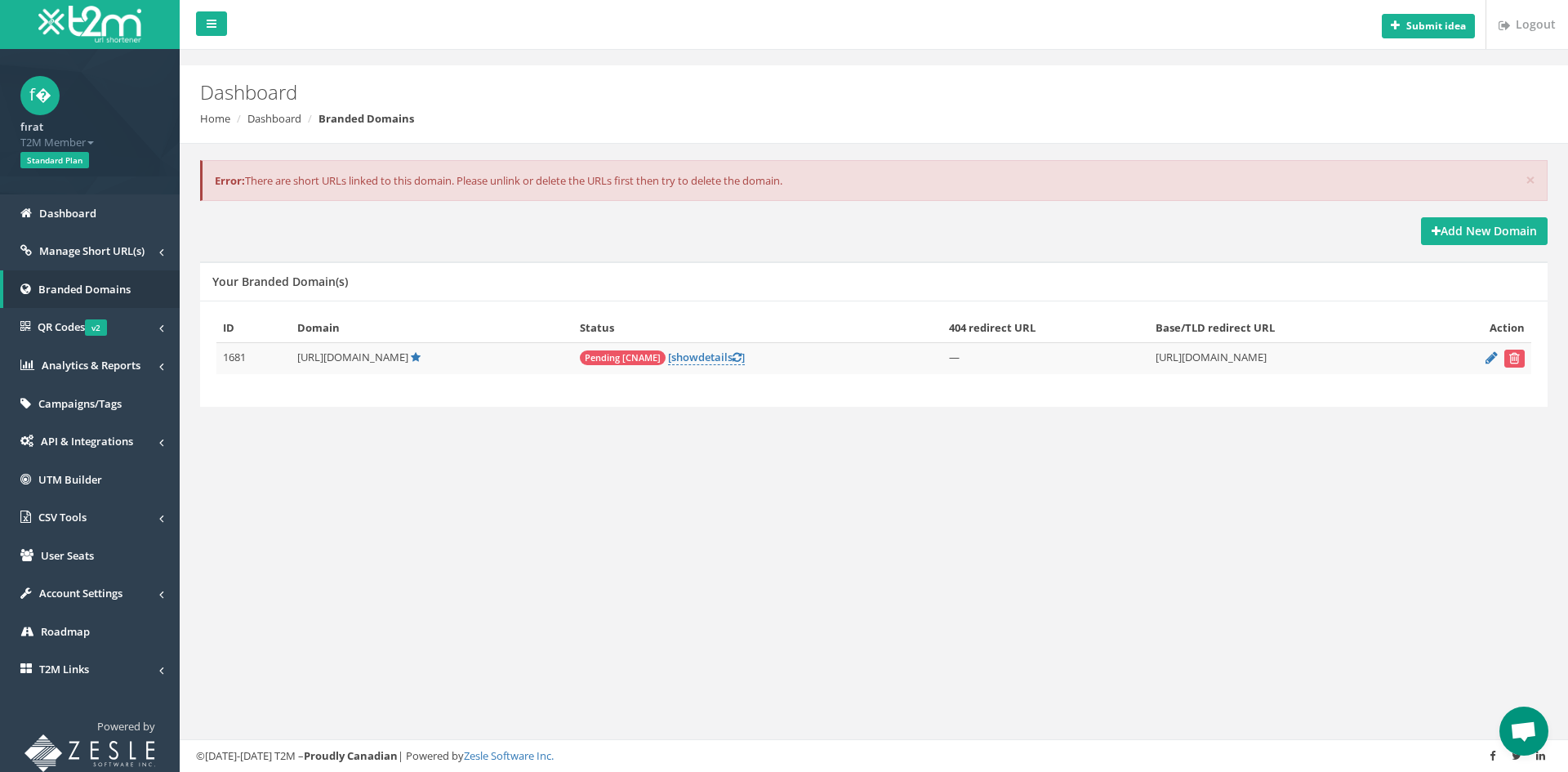
click at [798, 177] on div "× Error: There are short URLs linked to this domain. Please unlink or delete th…" at bounding box center [873, 181] width 1347 height 42
click at [780, 182] on div "× Error: There are short URLs linked to this domain. Please unlink or delete th…" at bounding box center [873, 181] width 1347 height 42
click at [793, 201] on div "× Error: There are short URLs linked to this domain. Please unlink or delete th…" at bounding box center [873, 181] width 1347 height 42
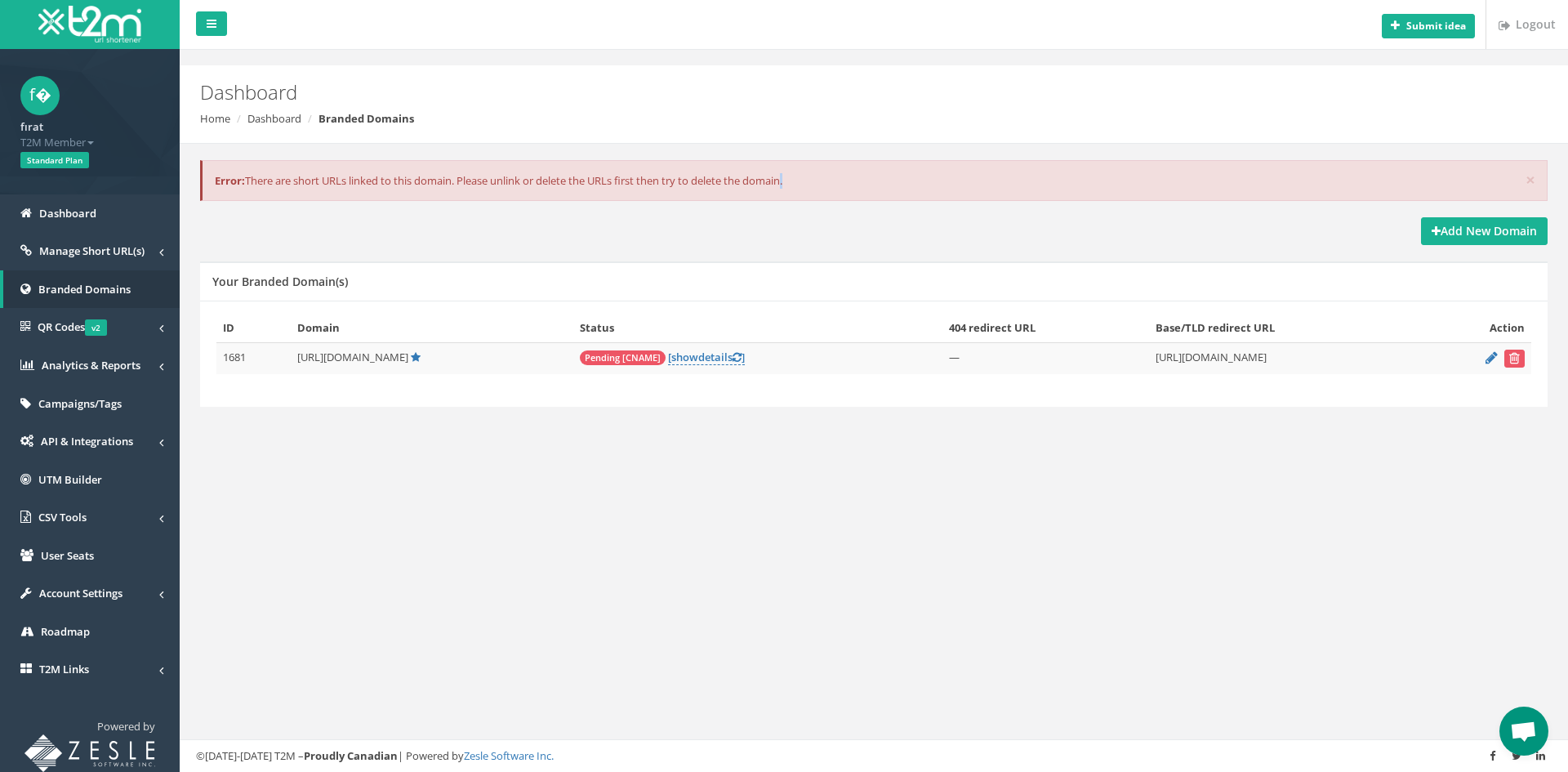
click at [793, 201] on div "× Error: There are short URLs linked to this domain. Please unlink or delete th…" at bounding box center [873, 181] width 1347 height 42
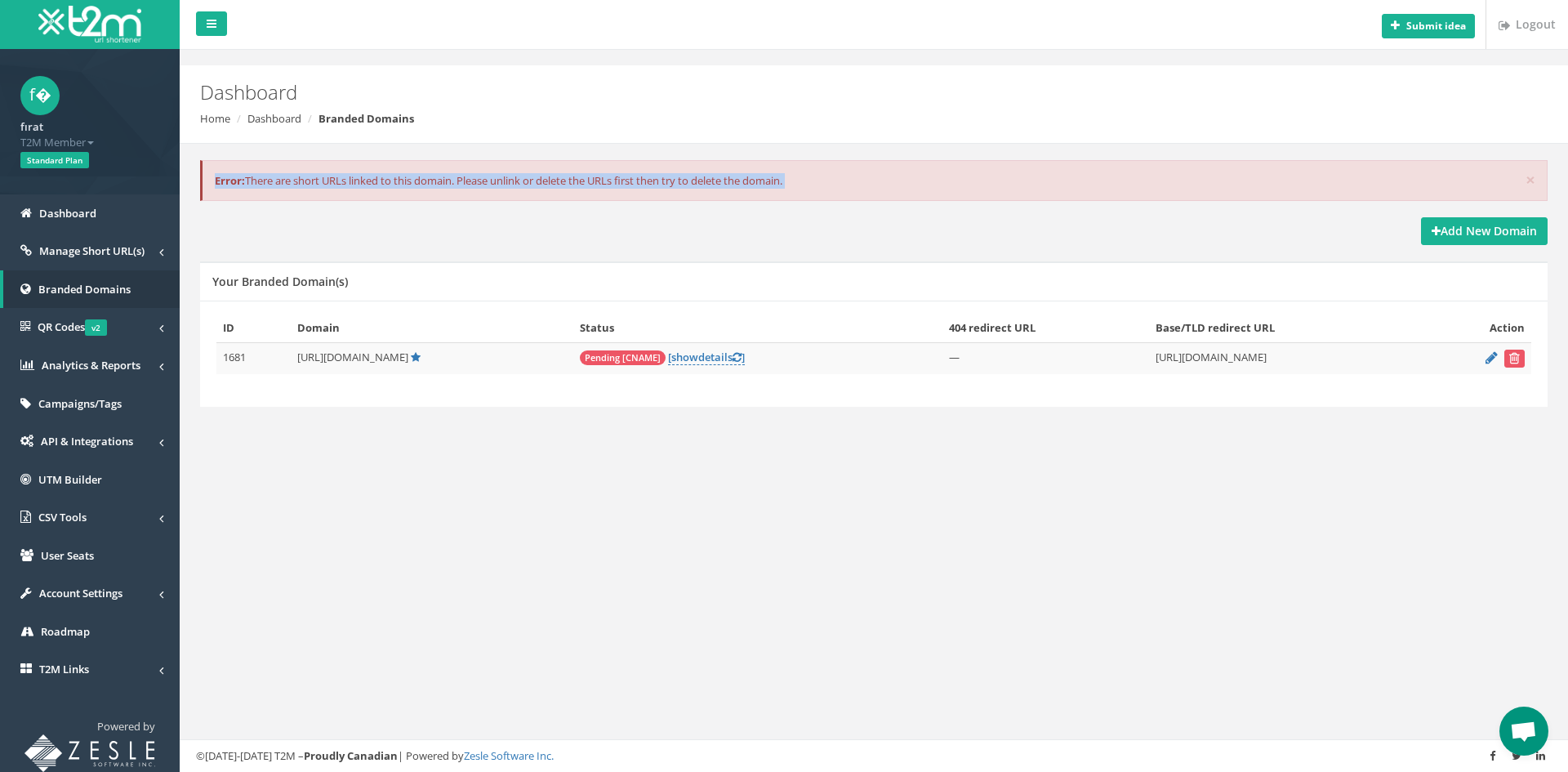
click at [793, 201] on div "× Error: There are short URLs linked to this domain. Please unlink or delete th…" at bounding box center [873, 181] width 1347 height 42
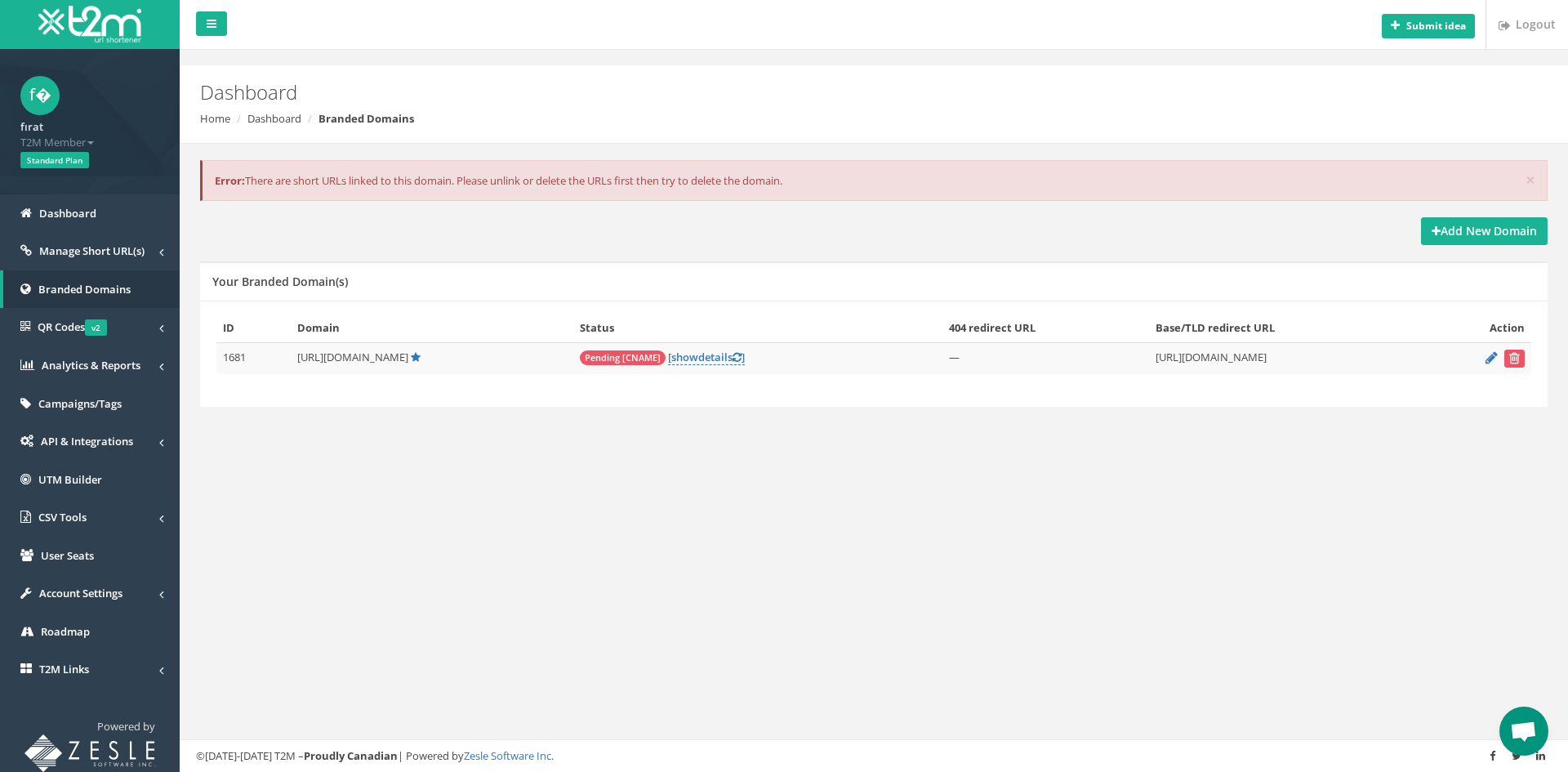
click at [611, 442] on div "× Error: There are short URLs linked to this domain. Please unlink or delete th…" at bounding box center [873, 302] width 1364 height 316
click at [677, 360] on link "[ show details ]" at bounding box center [706, 357] width 77 height 15
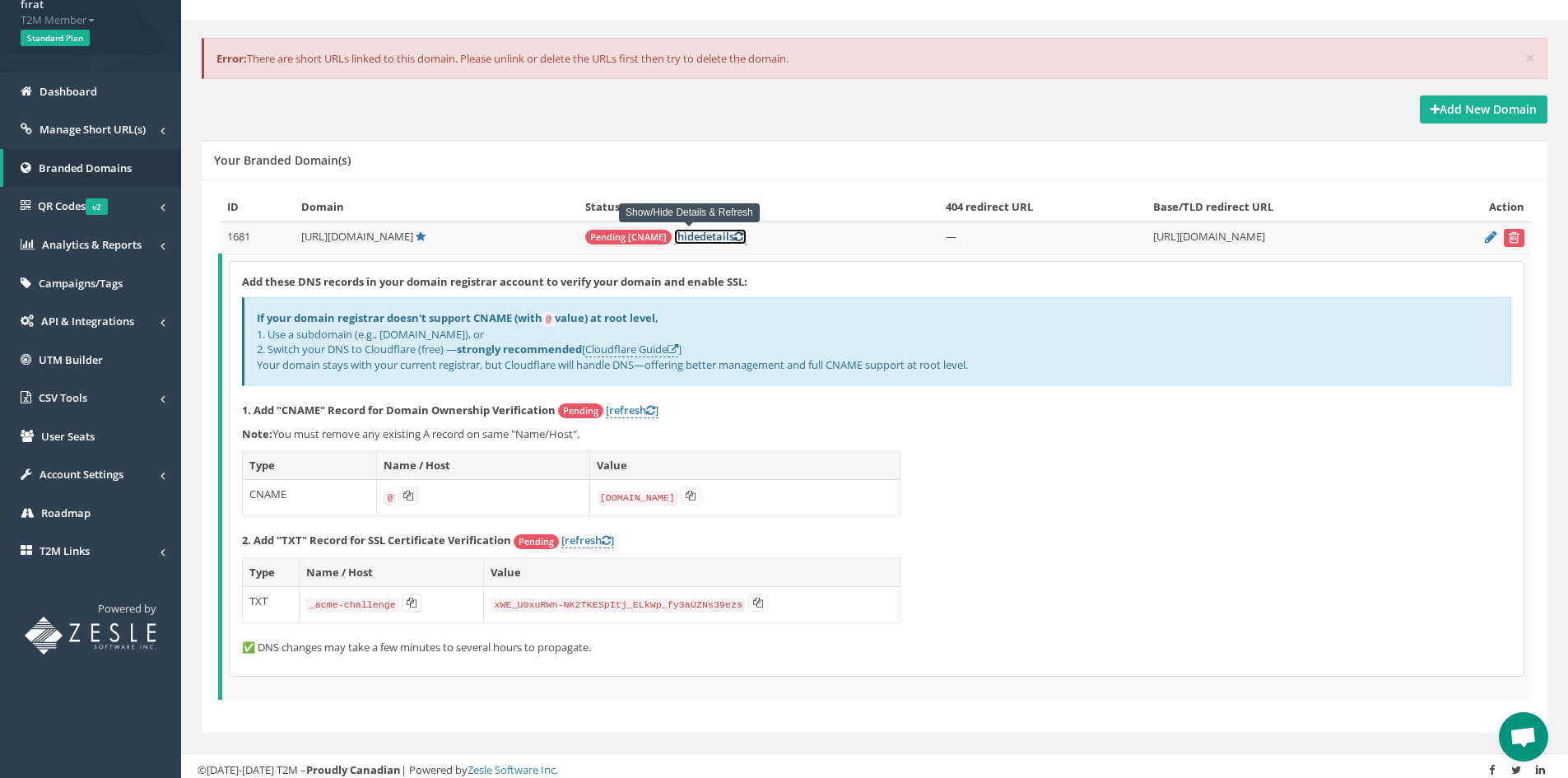
scroll to position [131, 0]
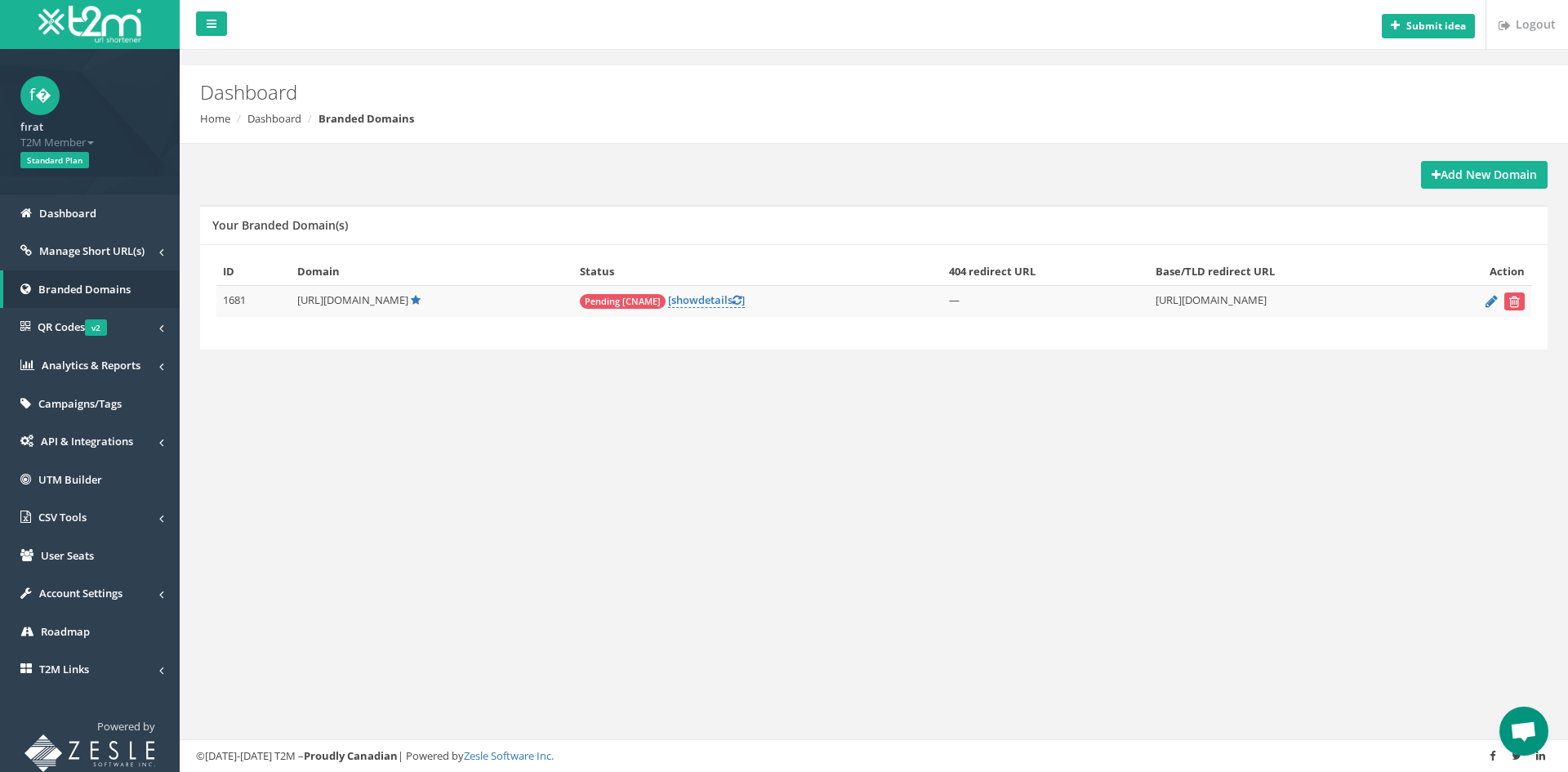
scroll to position [663, 0]
click at [1519, 733] on span "Open chat" at bounding box center [1524, 732] width 27 height 23
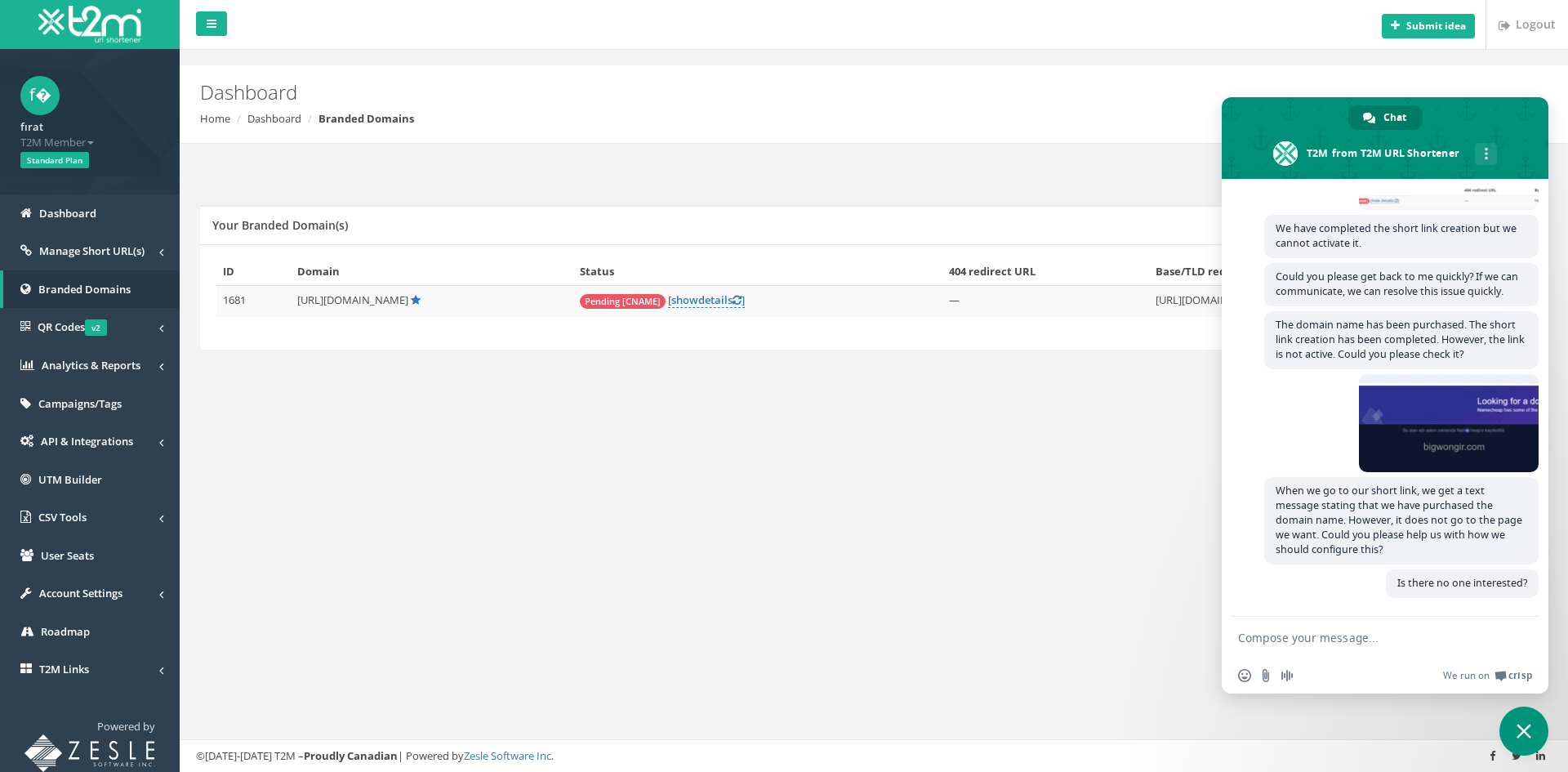
click at [1033, 638] on div "Submit idea Logout Dashboard Home Dashboard Branded Domains Add New Domain Your…" at bounding box center [873, 386] width 1388 height 772
click at [1032, 636] on div "Submit idea Logout Dashboard Home Dashboard Branded Domains Add New Domain Your…" at bounding box center [873, 386] width 1388 height 772
click at [1090, 541] on div "Submit idea Logout Dashboard Home Dashboard Branded Domains Add New Domain Your…" at bounding box center [873, 386] width 1388 height 772
click at [1514, 723] on span "Close chat" at bounding box center [1525, 731] width 49 height 49
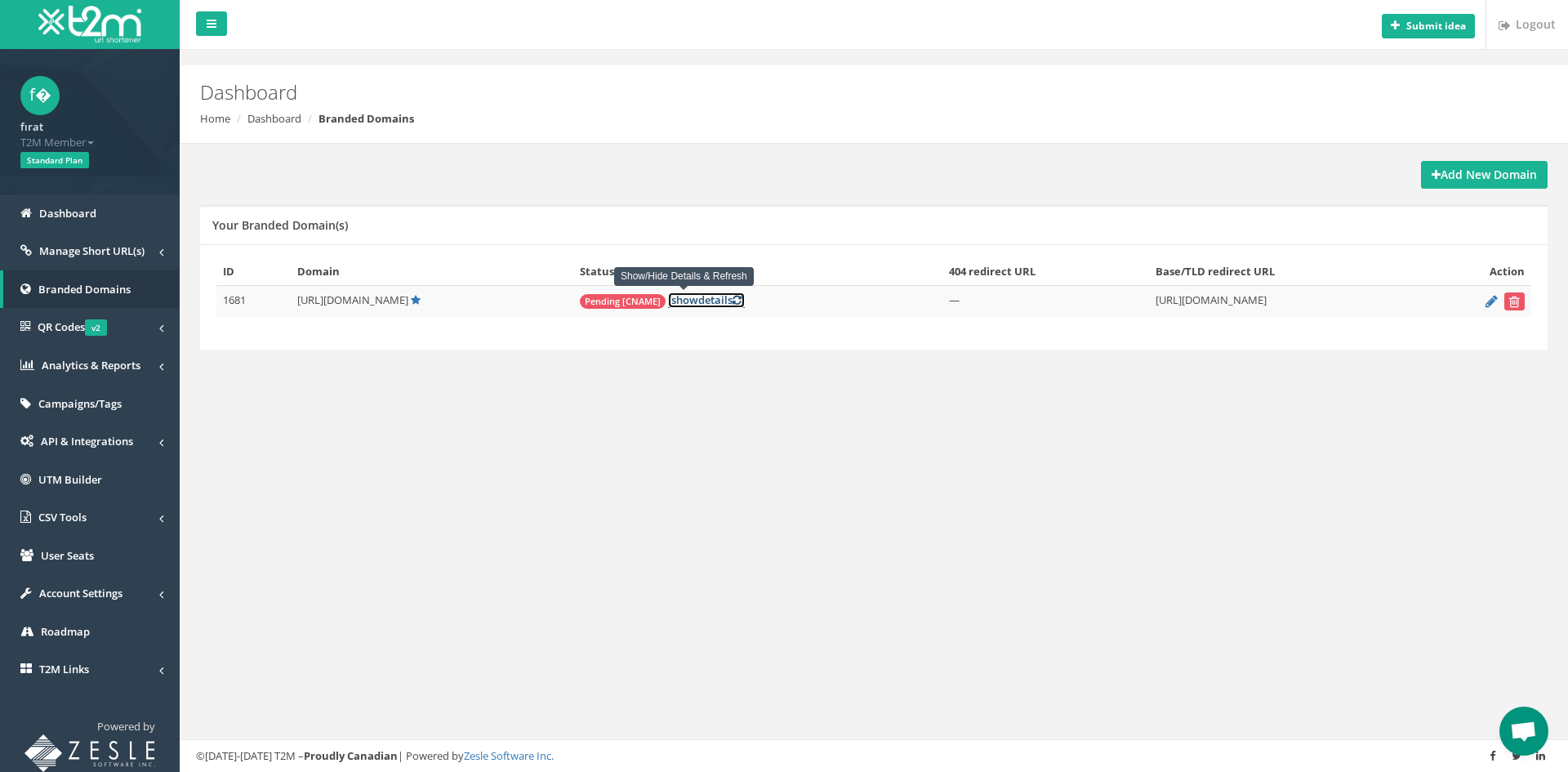
click at [689, 302] on link "[ show details ]" at bounding box center [706, 300] width 77 height 15
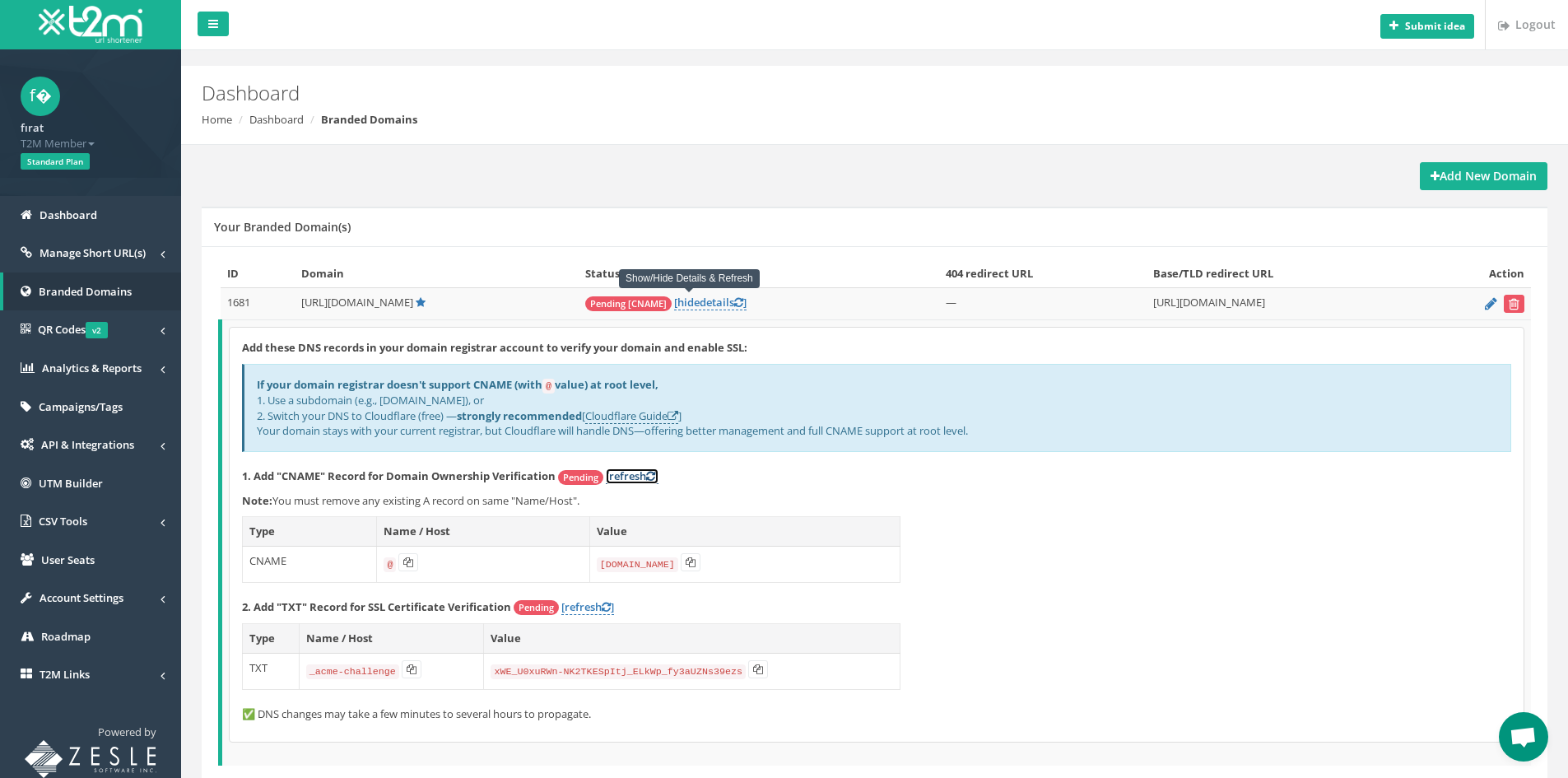
click at [625, 475] on link "[refresh ]" at bounding box center [631, 476] width 52 height 15
click at [593, 610] on link "[refresh ]" at bounding box center [587, 607] width 52 height 15
click at [593, 609] on link "[refresh ]" at bounding box center [587, 607] width 52 height 15
click at [678, 301] on span "hide" at bounding box center [689, 301] width 22 height 15
